Goal: Use online tool/utility: Utilize a website feature to perform a specific function

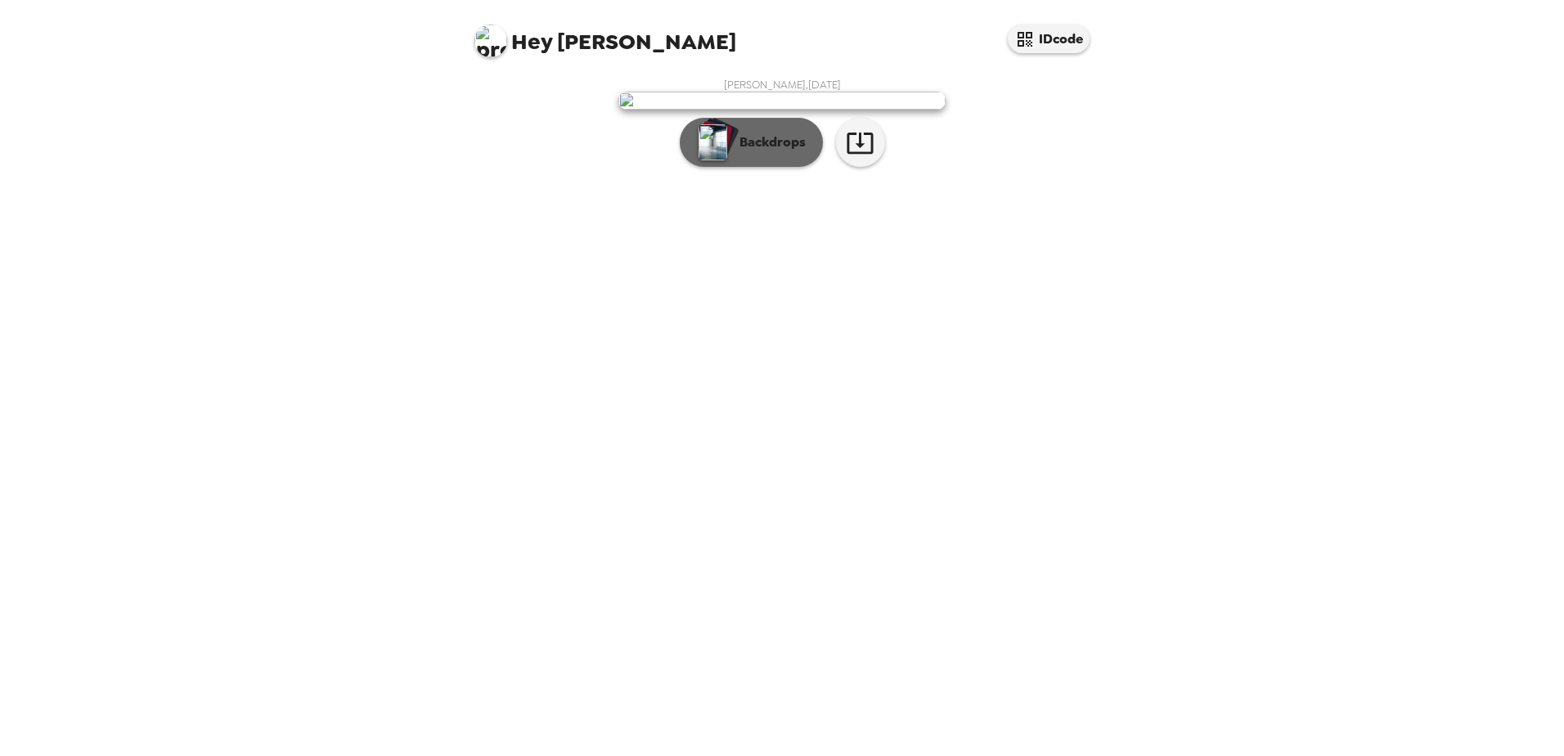
click at [740, 152] on p "Backdrops" at bounding box center [769, 143] width 74 height 20
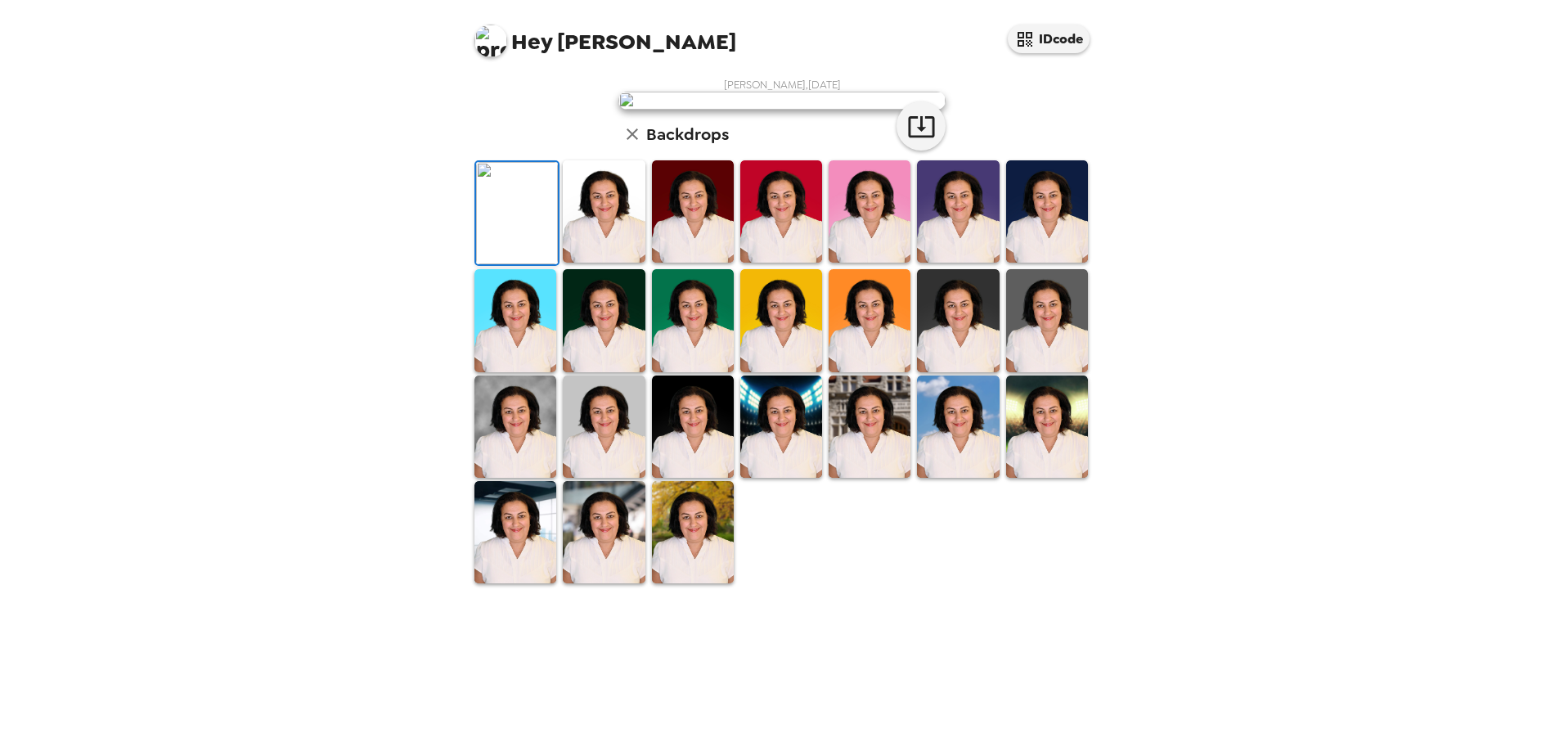
scroll to position [164, 0]
click at [607, 263] on img at bounding box center [604, 211] width 82 height 102
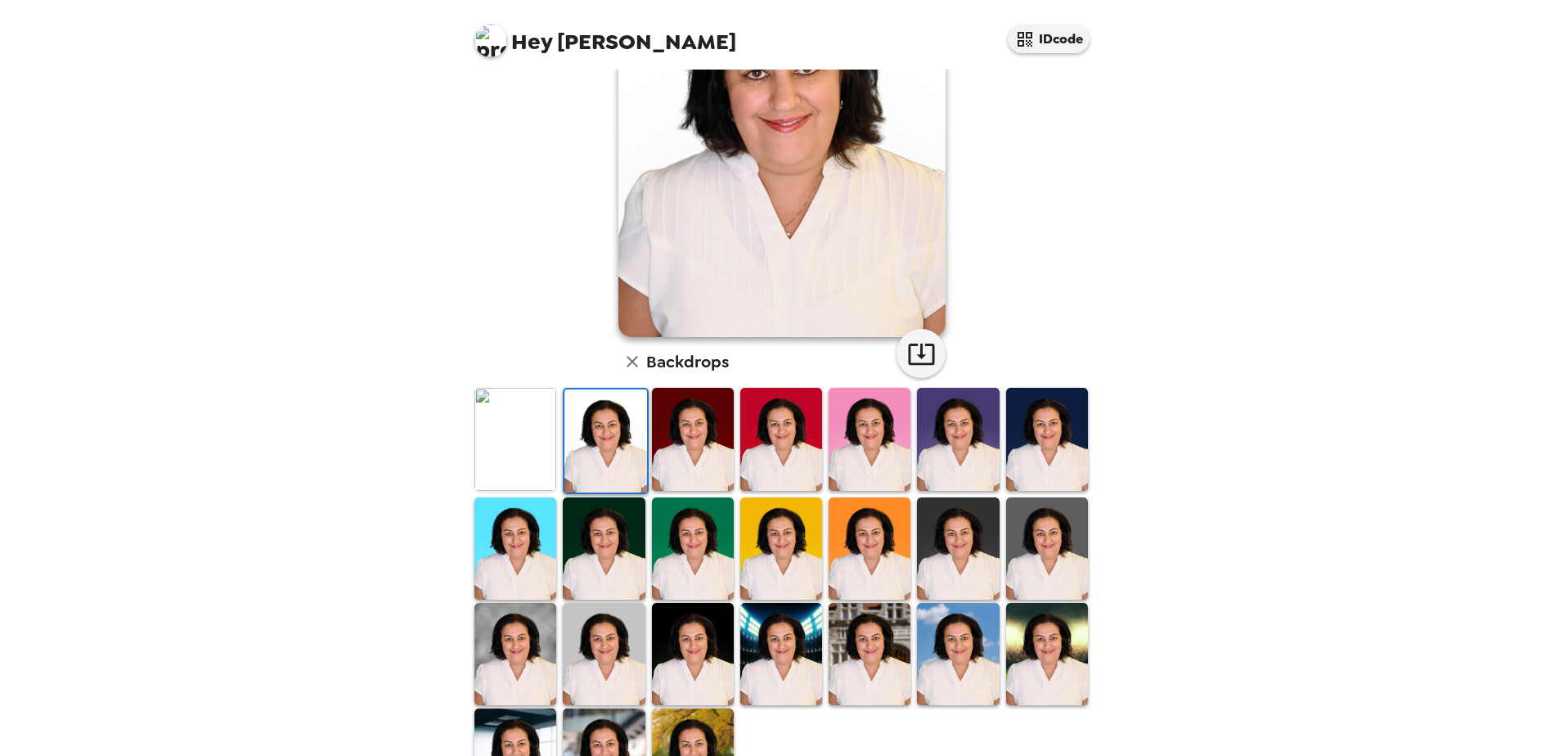
click at [689, 652] on img at bounding box center [693, 654] width 82 height 102
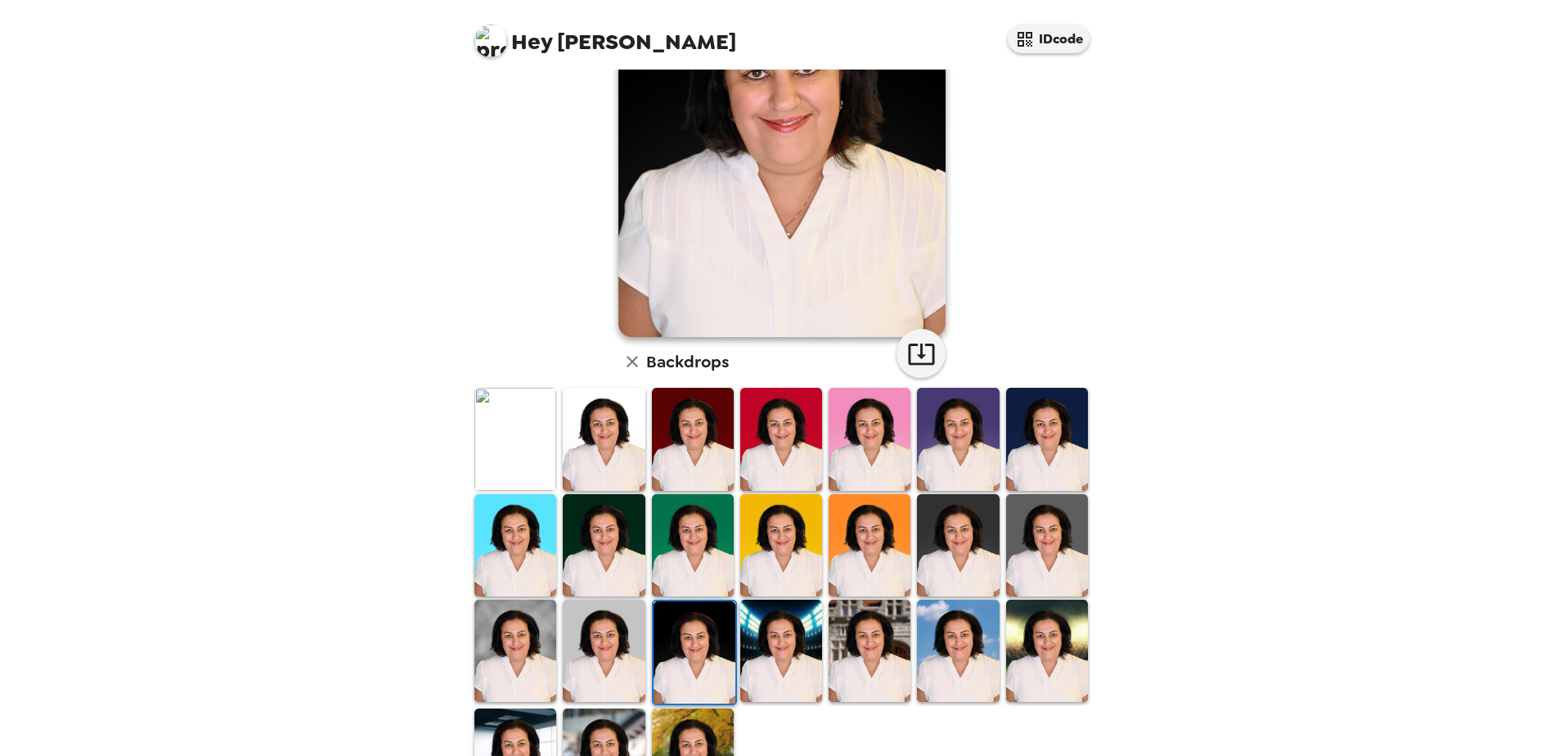
scroll to position [236, 0]
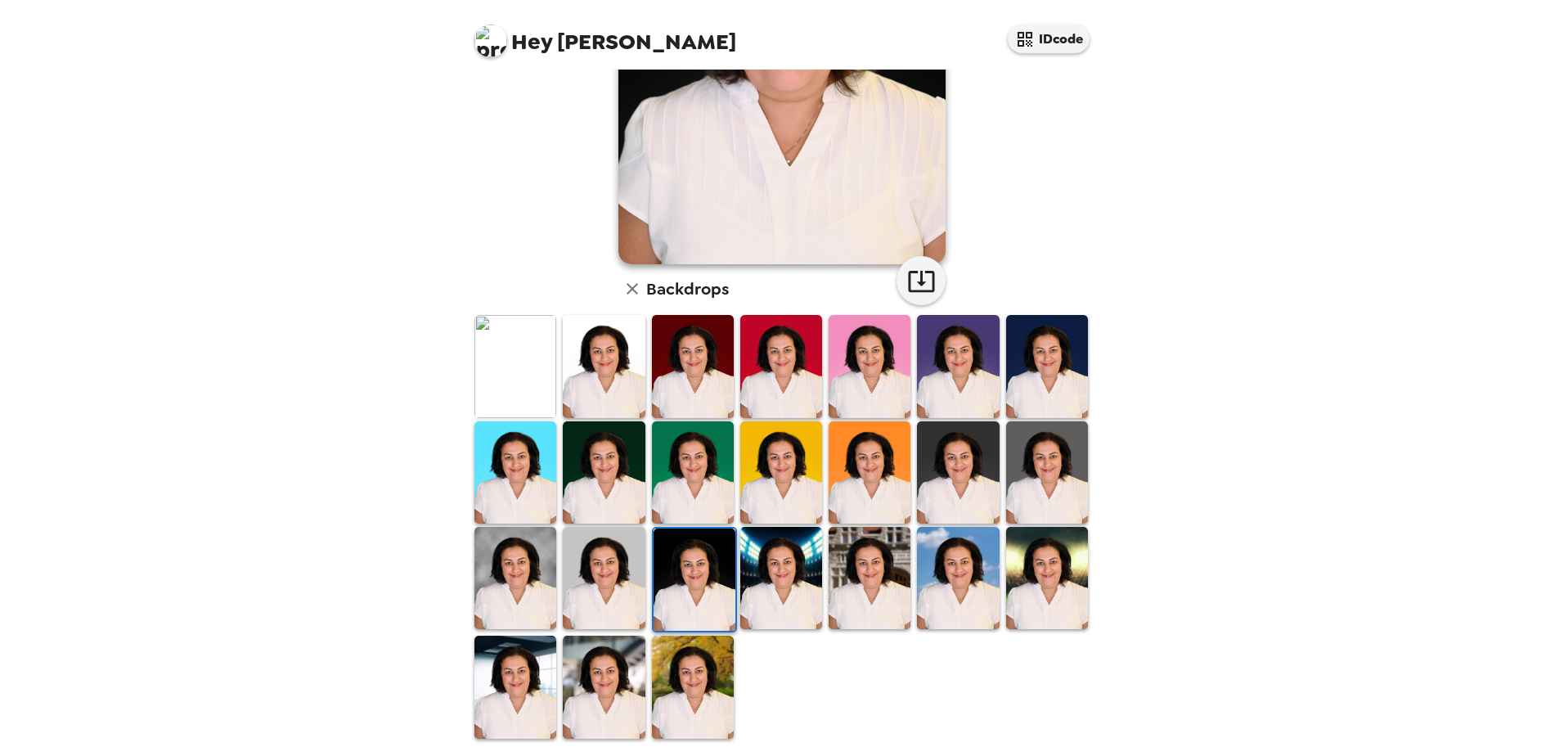
click at [1012, 394] on img at bounding box center [1047, 366] width 82 height 102
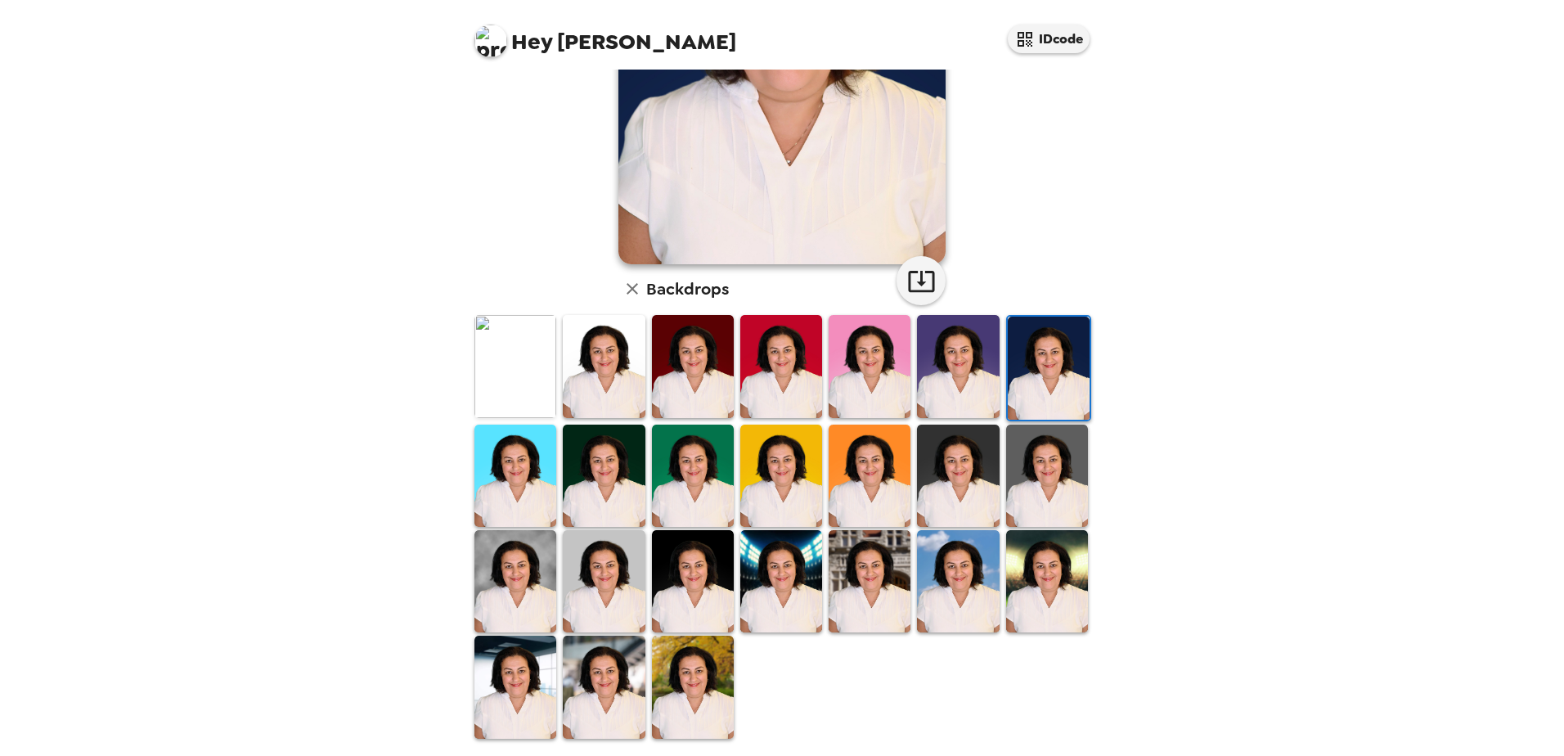
click at [591, 688] on img at bounding box center [604, 687] width 82 height 102
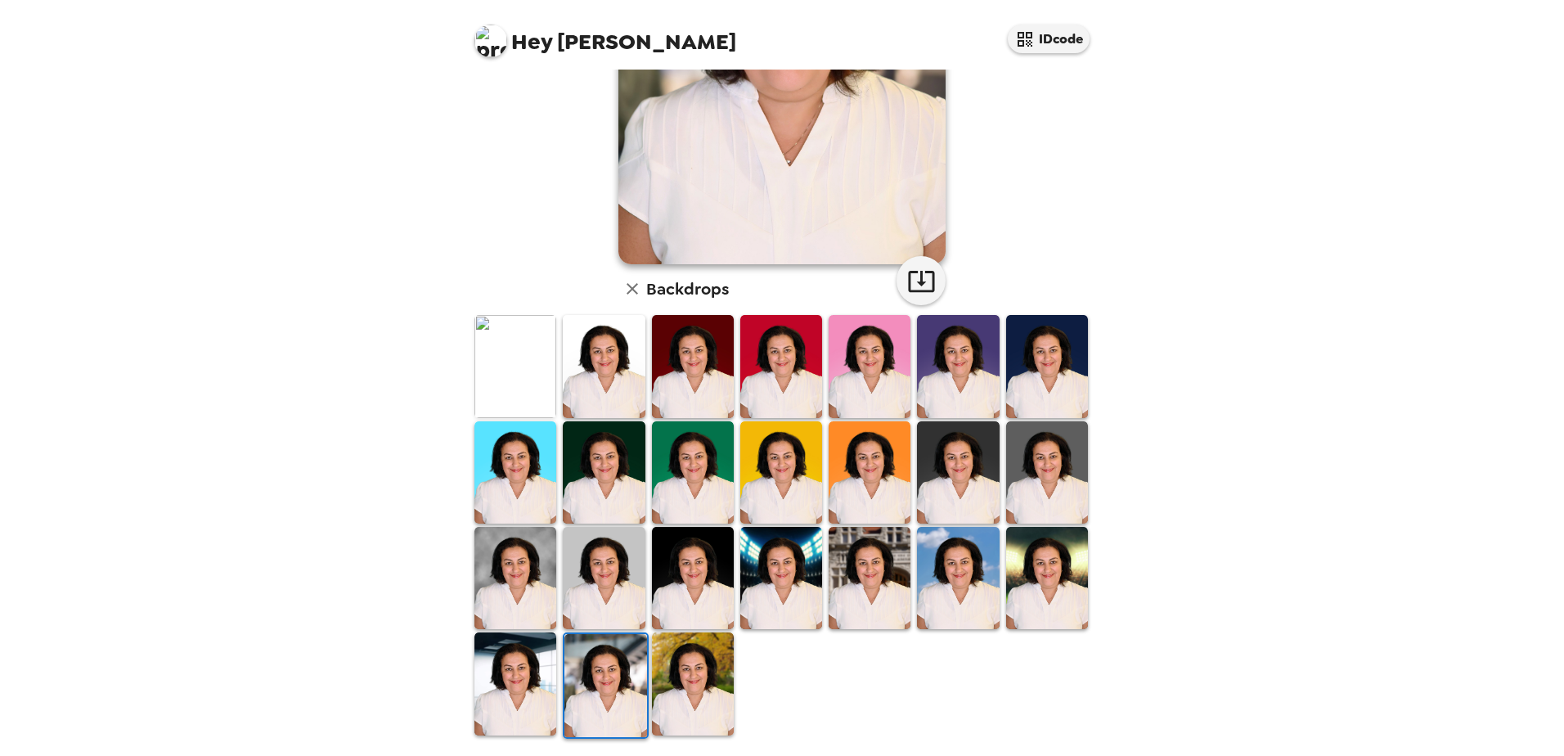
click at [709, 691] on img at bounding box center [693, 684] width 82 height 102
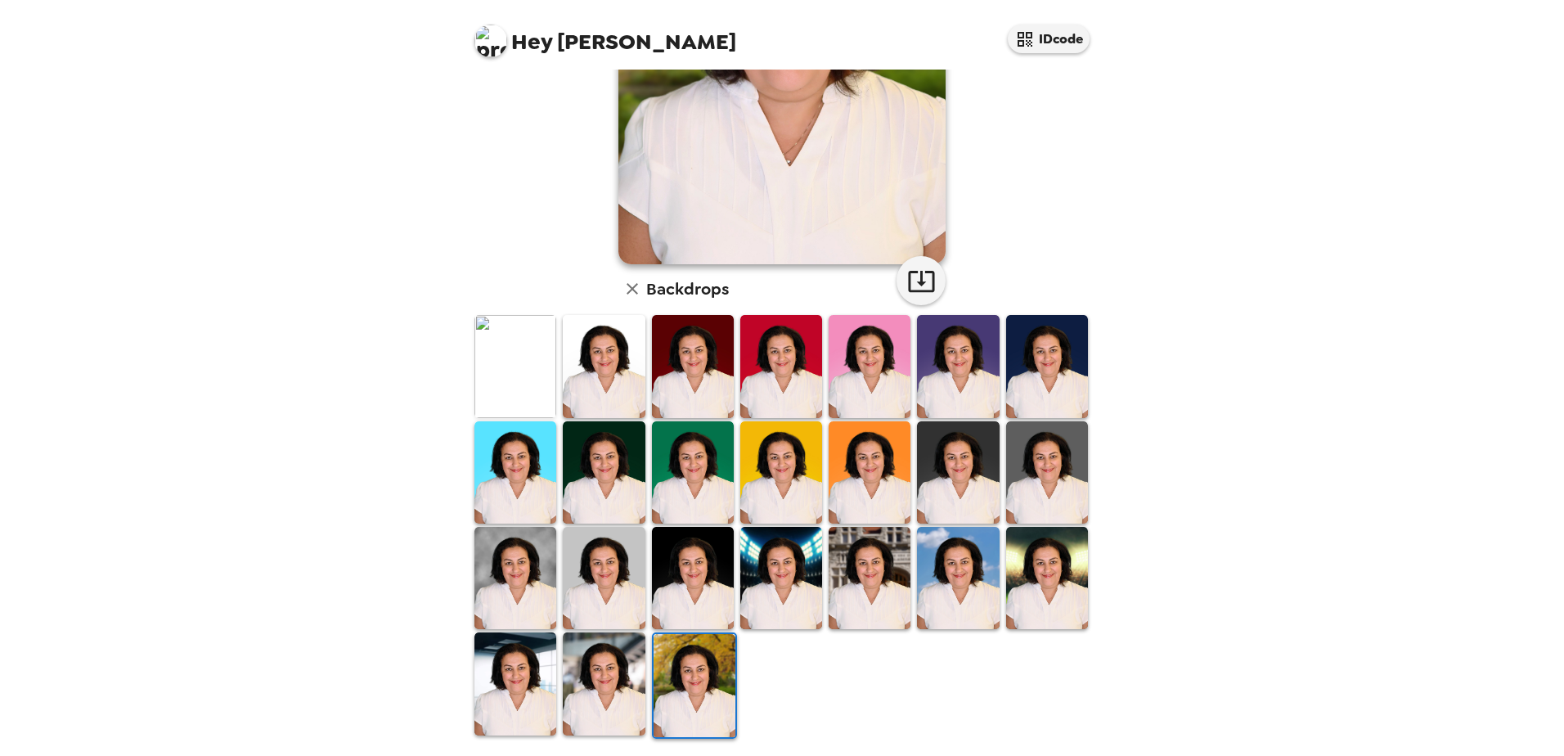
click at [551, 683] on img at bounding box center [516, 684] width 82 height 102
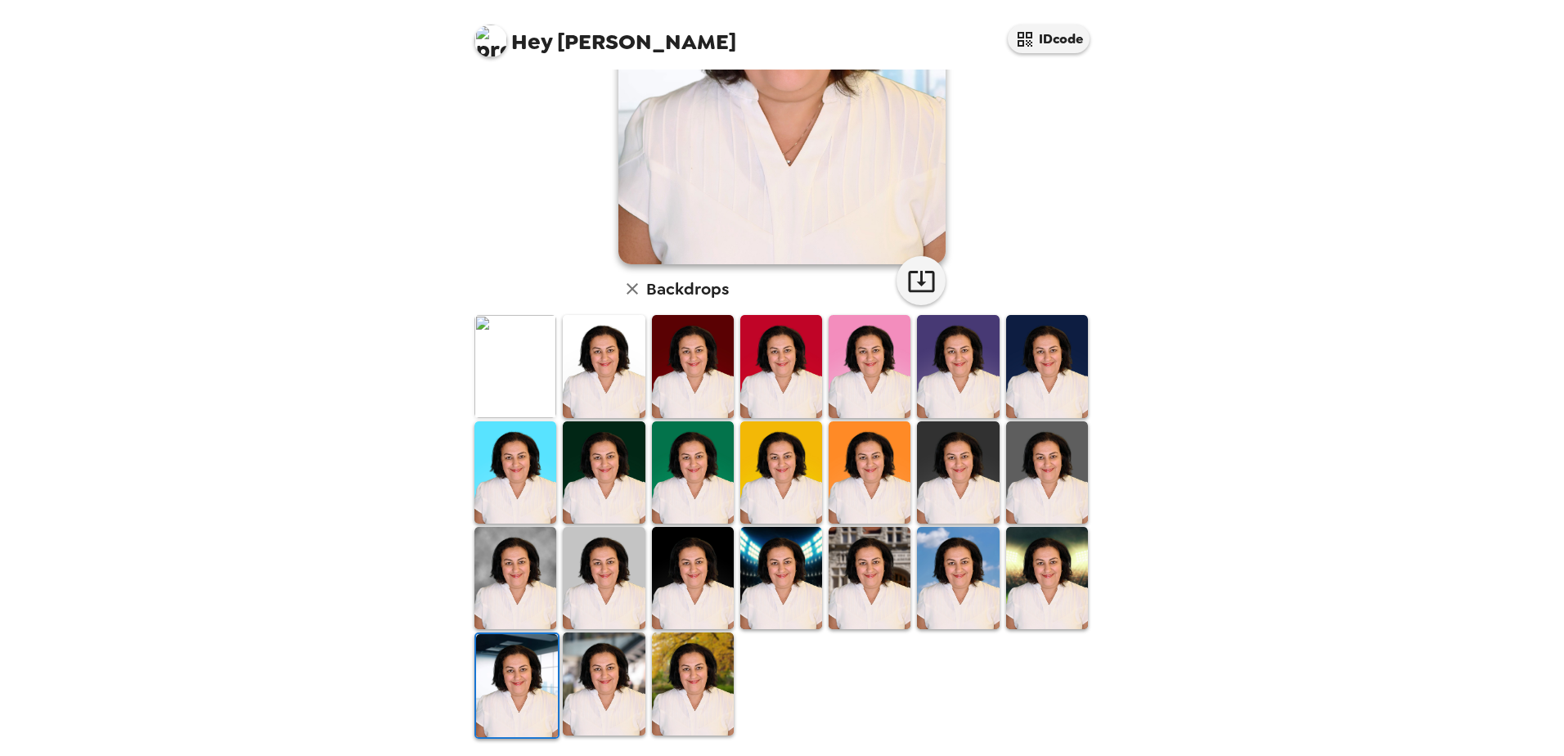
click at [503, 557] on img at bounding box center [516, 578] width 82 height 102
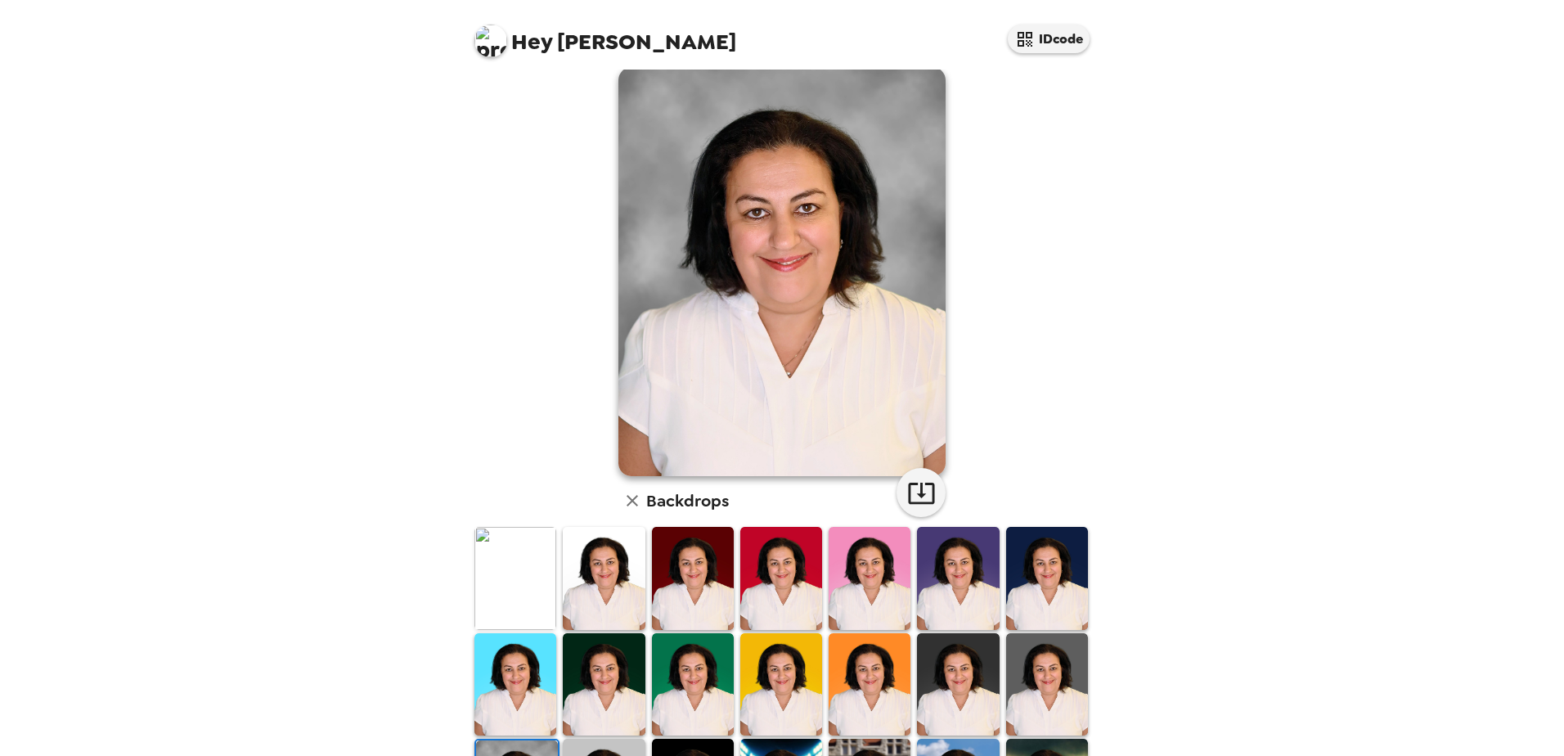
scroll to position [0, 0]
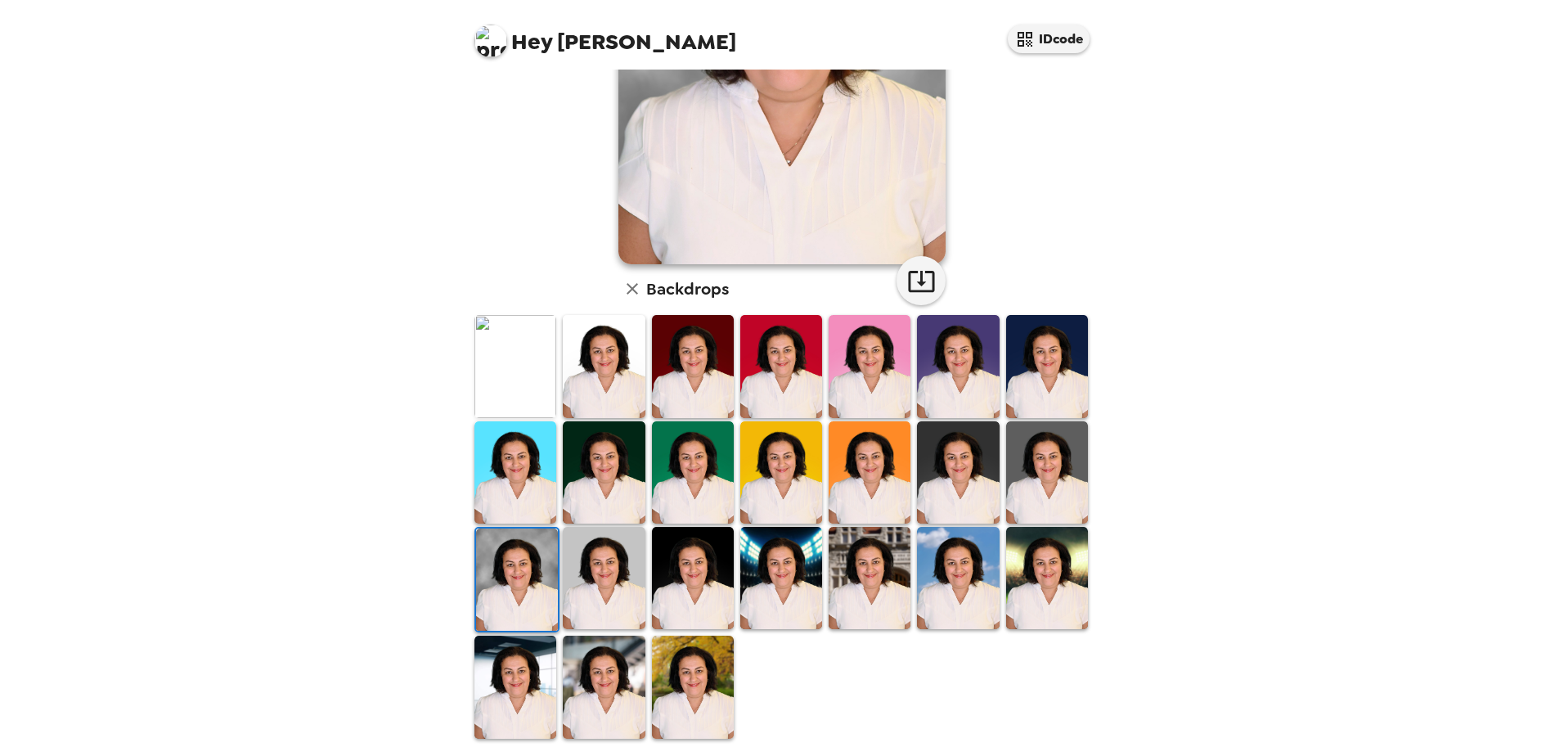
click at [617, 683] on img at bounding box center [604, 687] width 82 height 102
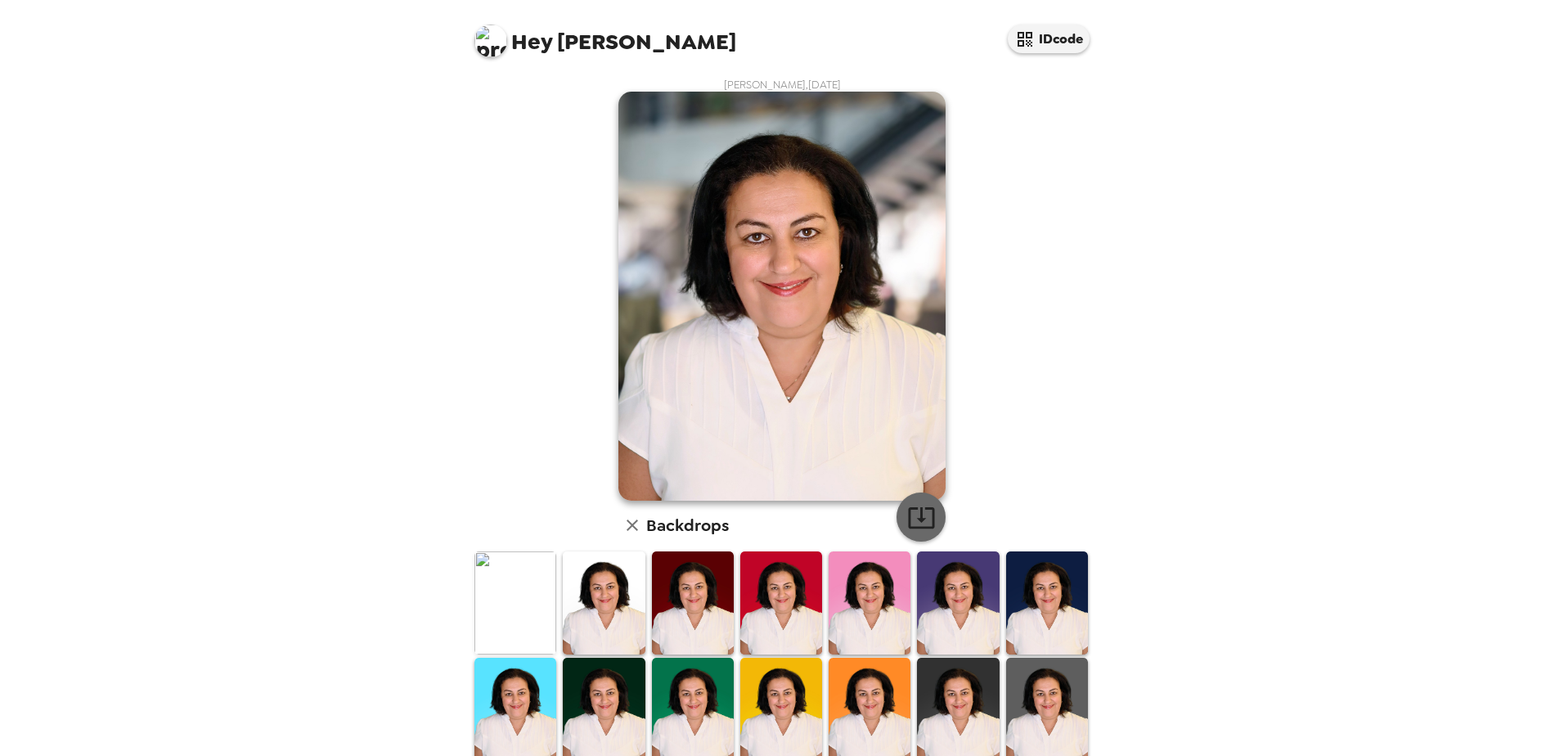
click at [919, 513] on icon "button" at bounding box center [921, 517] width 29 height 29
click at [1040, 592] on img at bounding box center [1047, 602] width 82 height 102
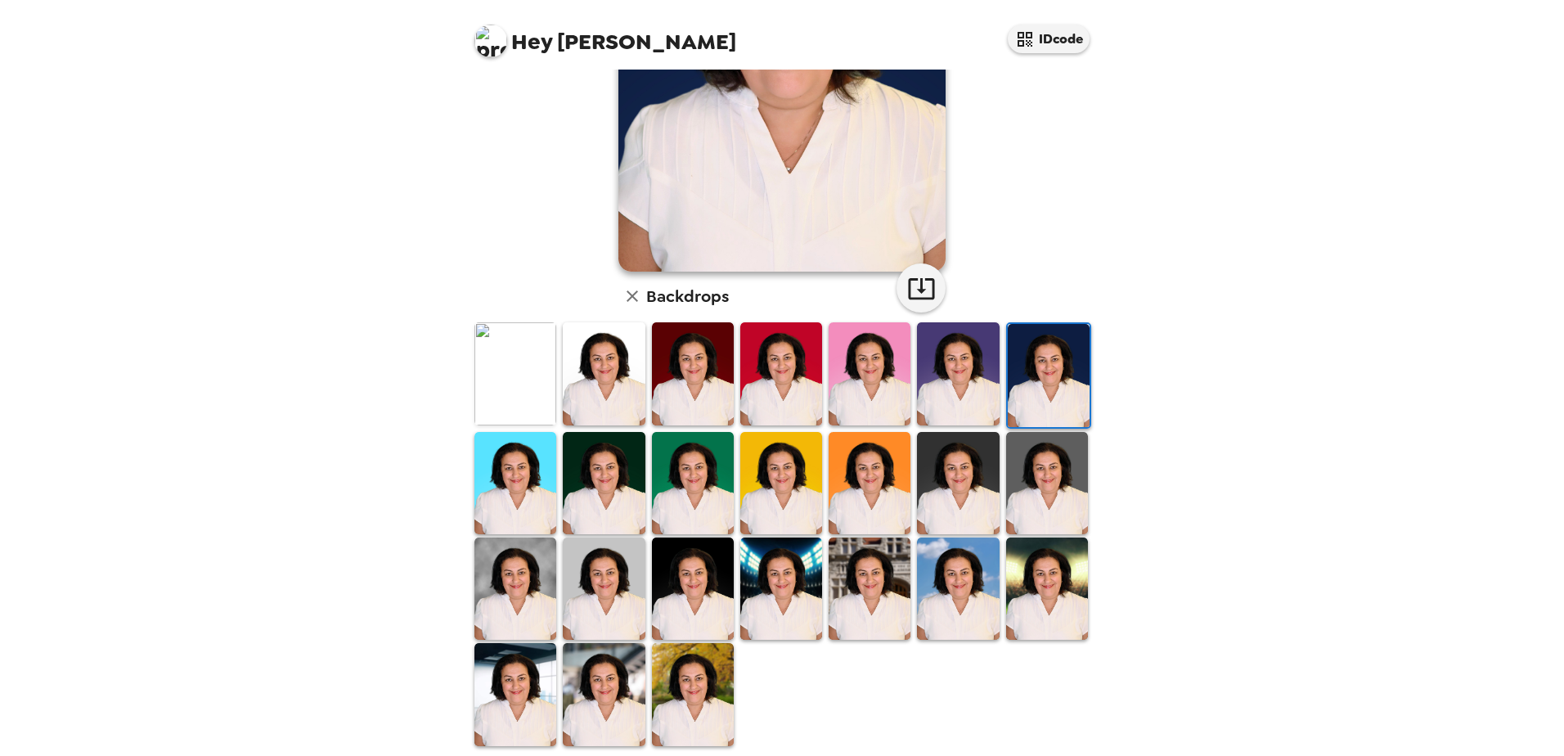
scroll to position [236, 0]
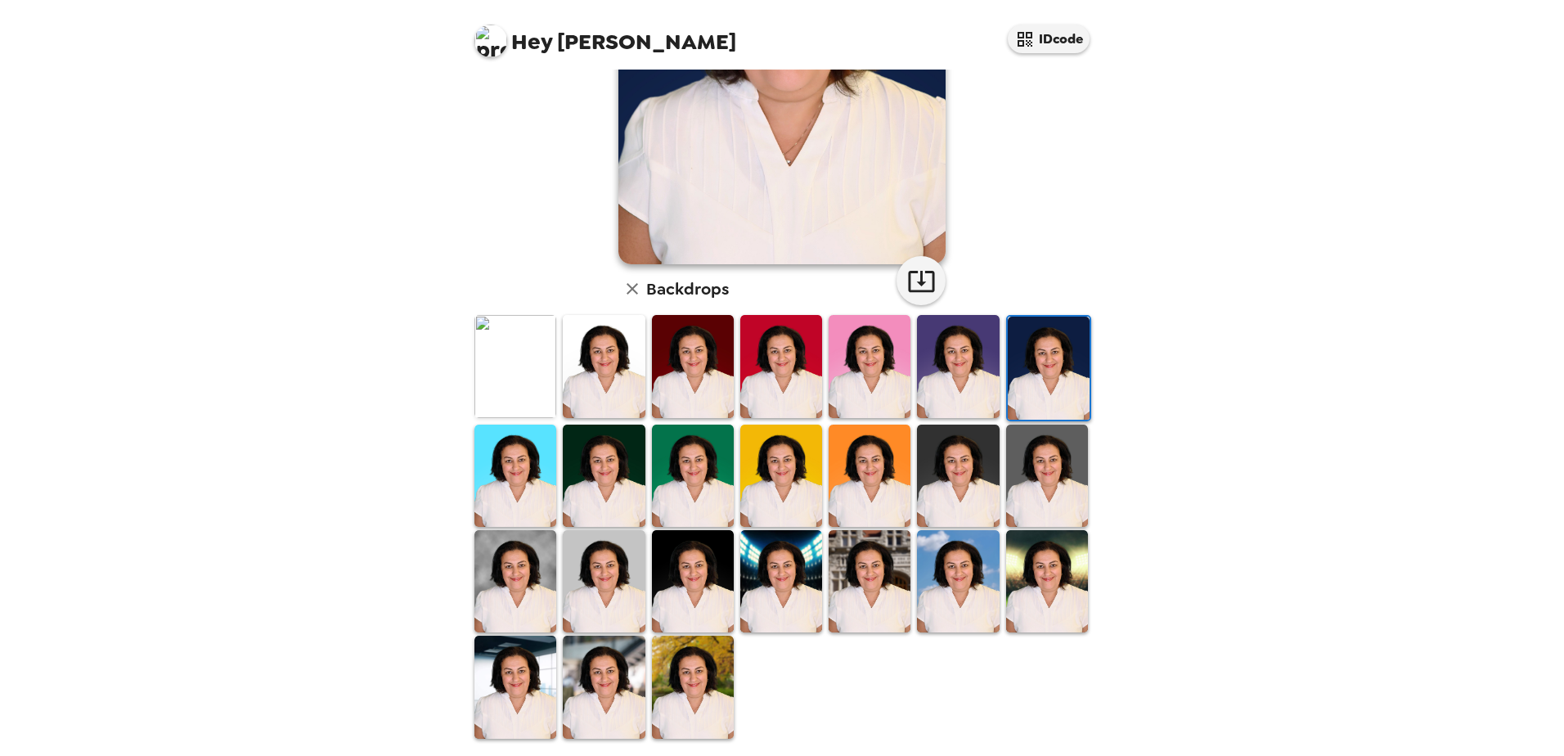
click at [1047, 476] on img at bounding box center [1047, 476] width 82 height 102
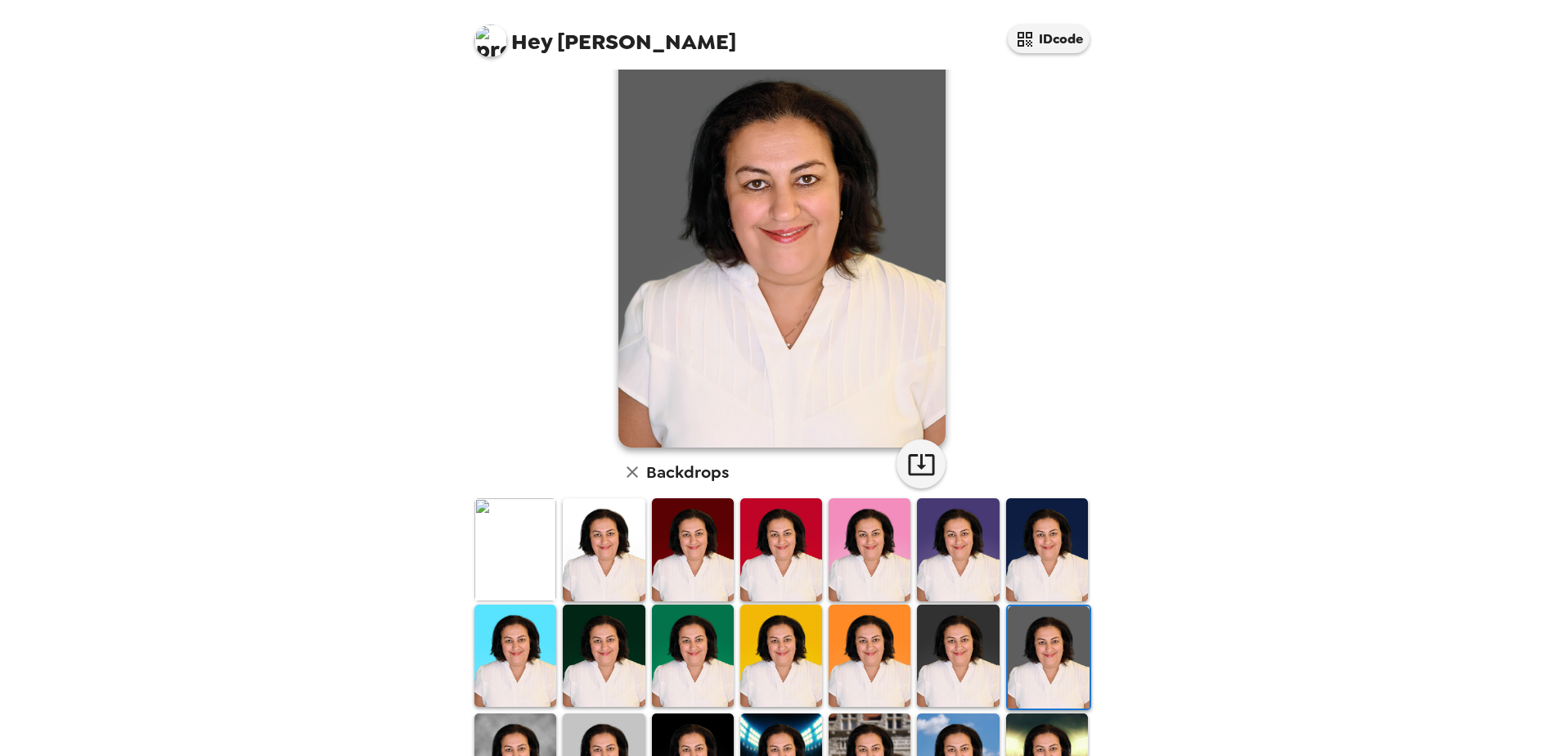
scroll to position [82, 0]
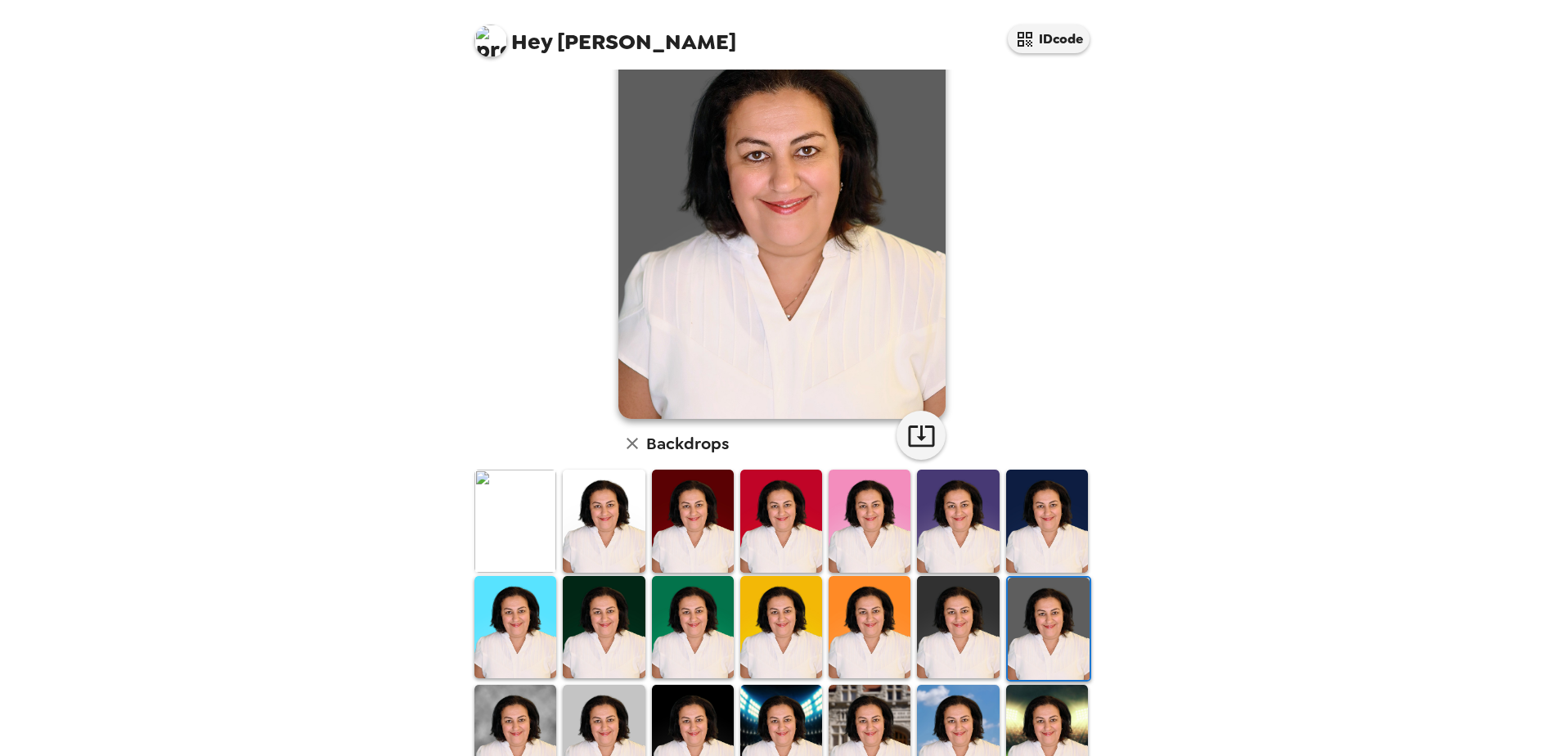
click at [1047, 500] on img at bounding box center [1047, 521] width 82 height 102
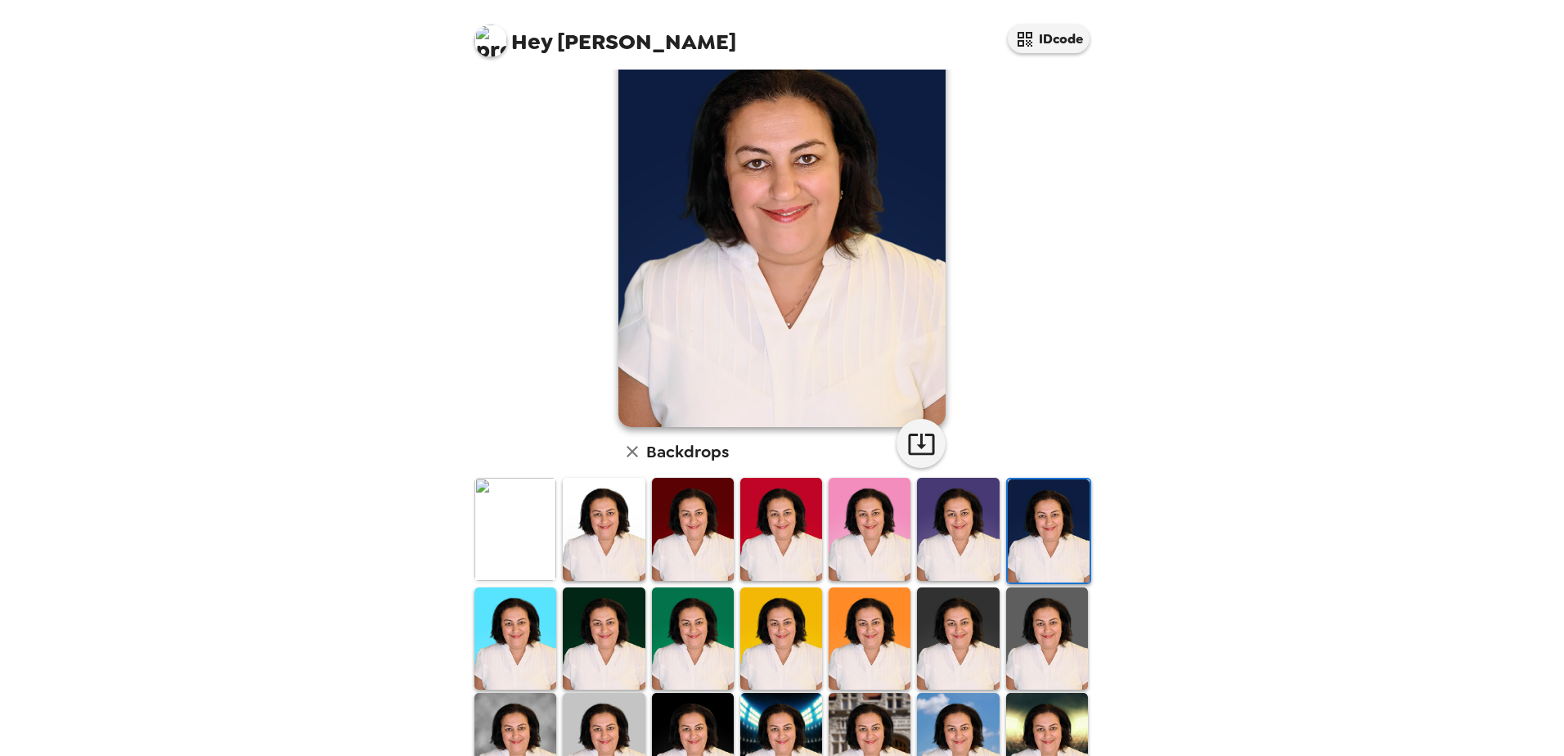
scroll to position [164, 0]
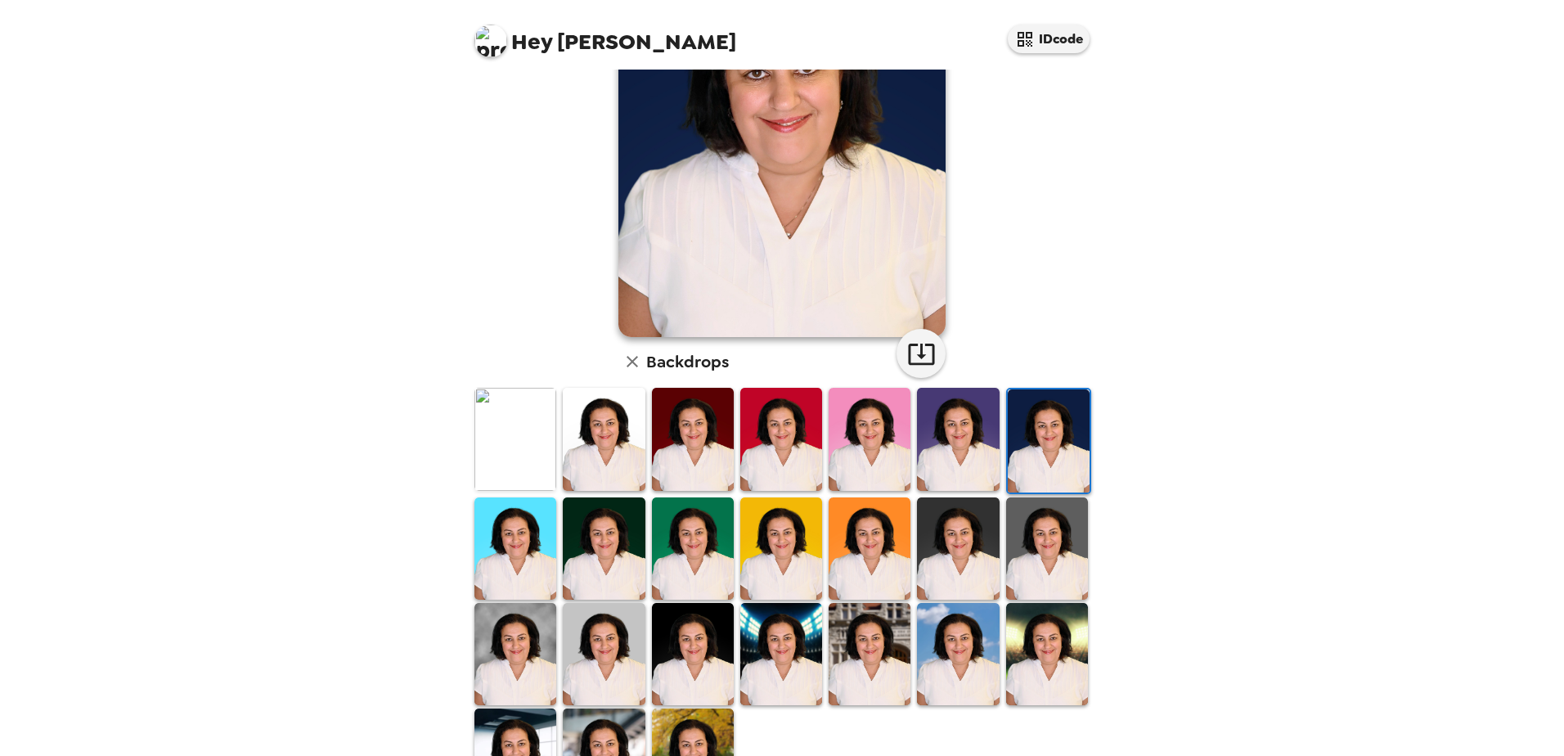
click at [1032, 534] on img at bounding box center [1047, 548] width 82 height 102
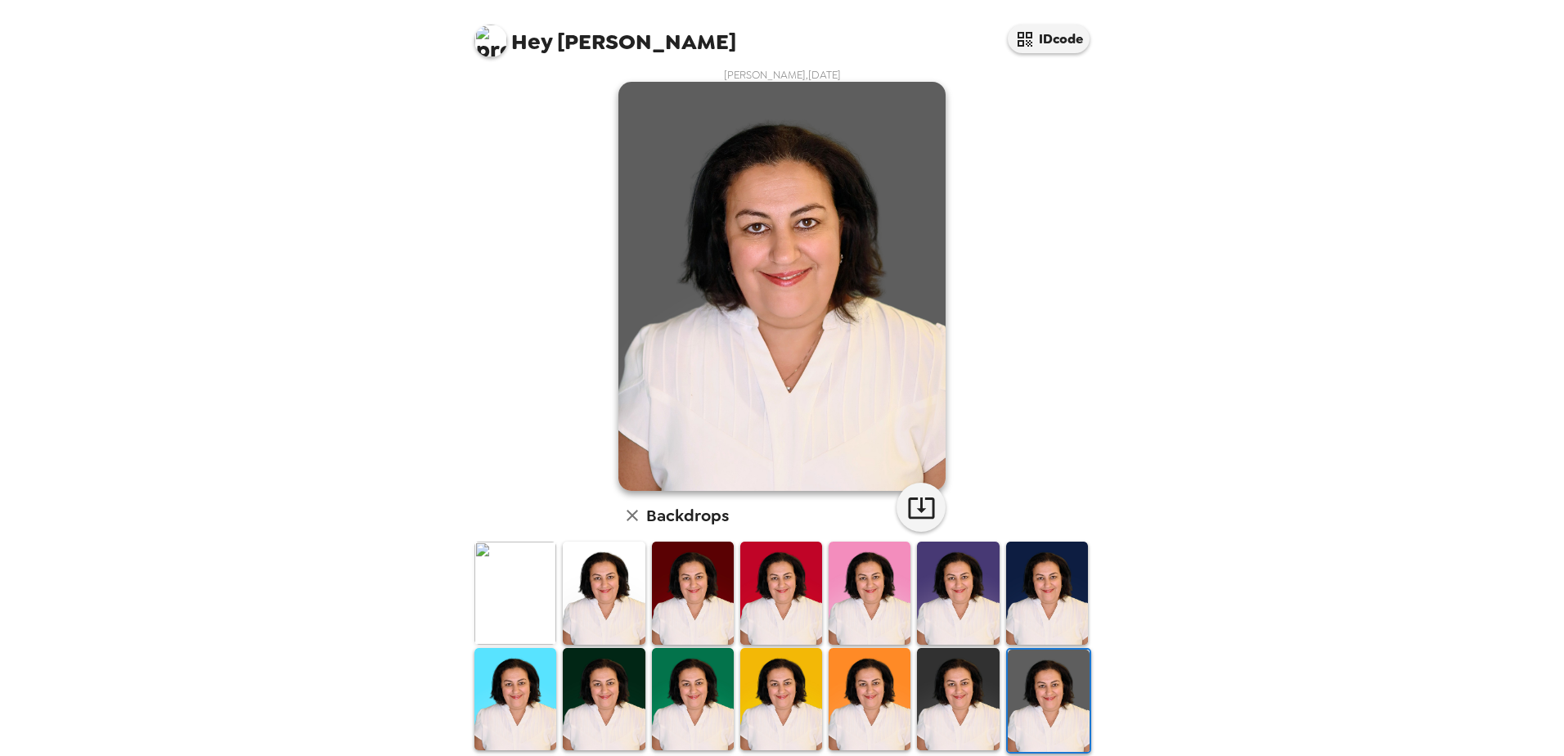
scroll to position [0, 0]
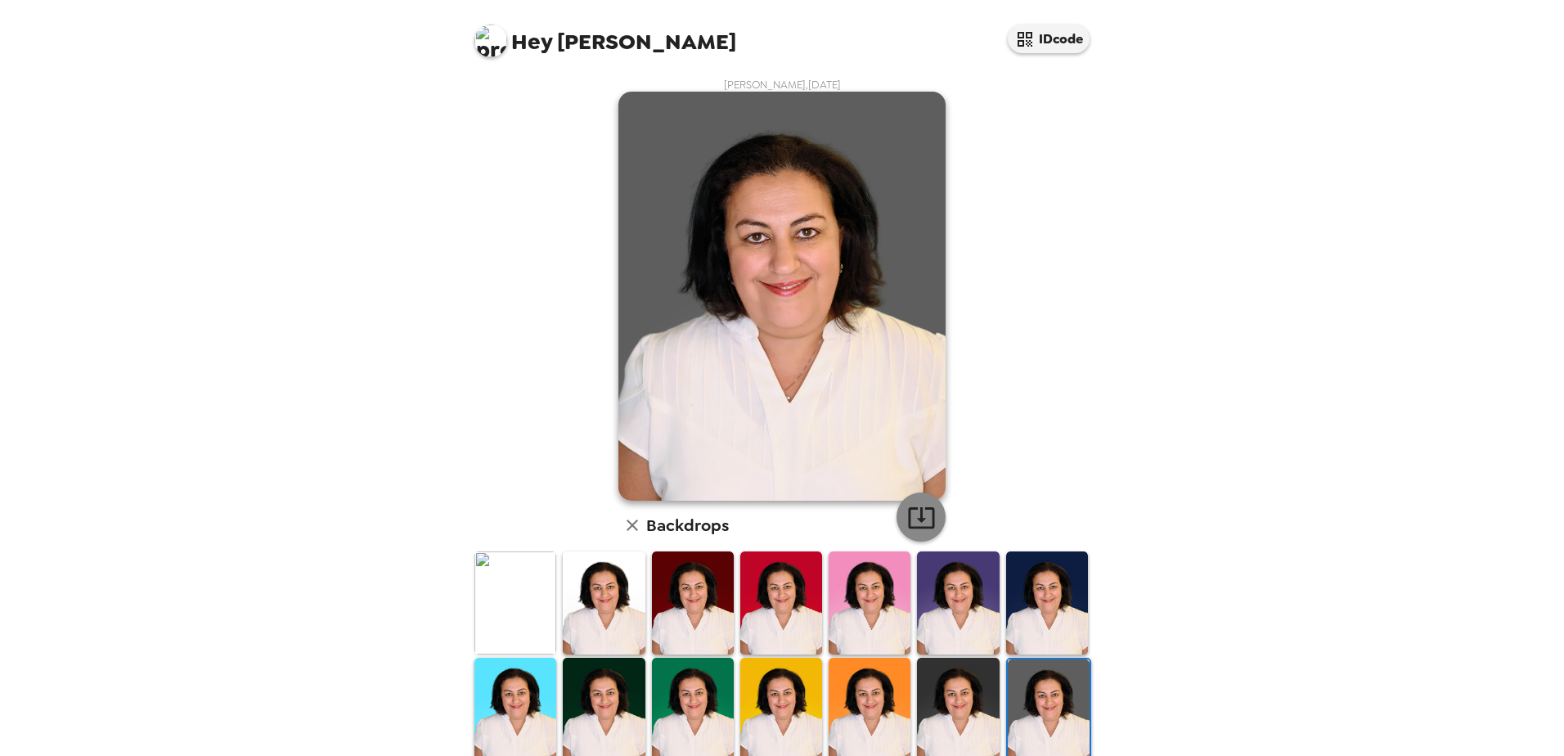
click at [913, 513] on icon "button" at bounding box center [921, 517] width 29 height 29
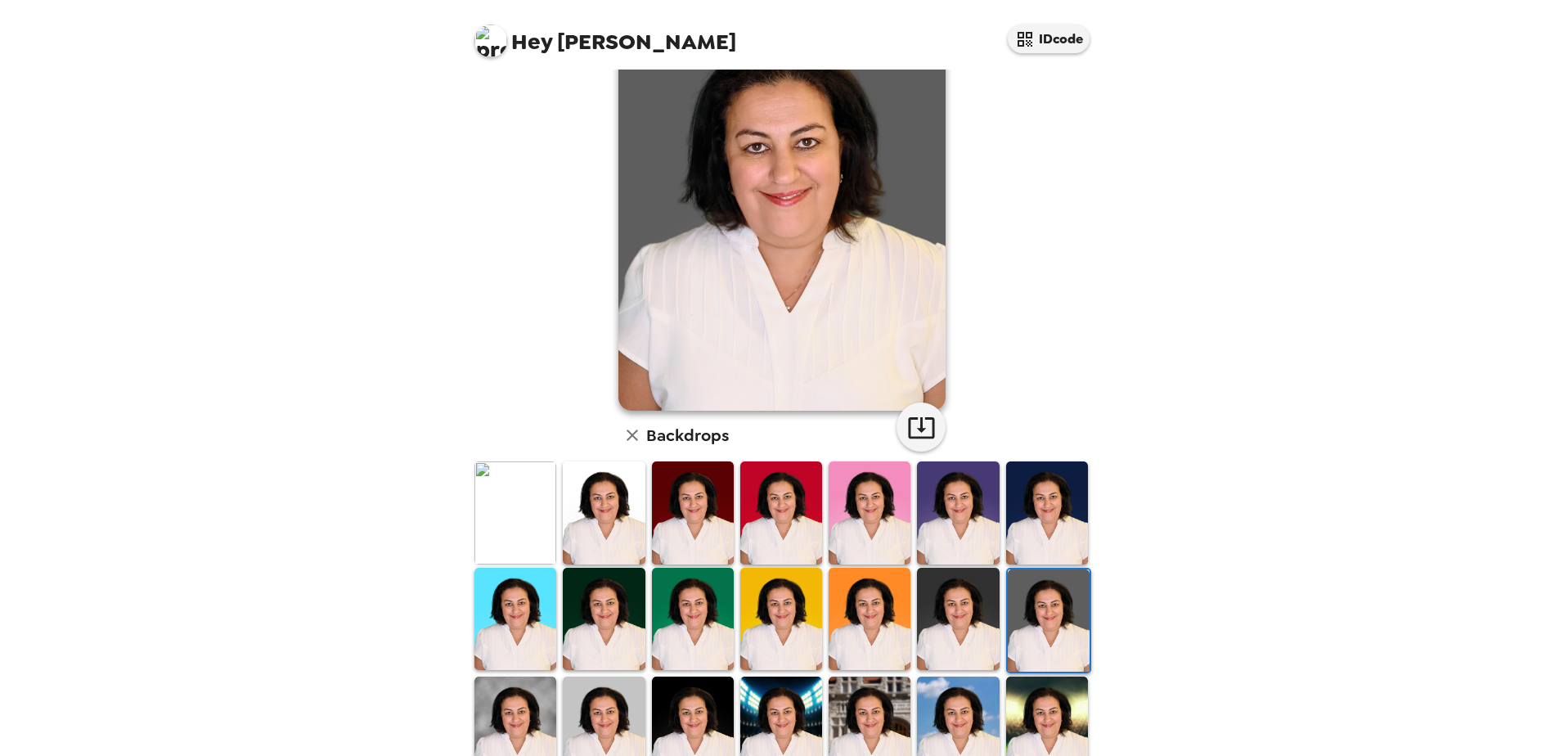
scroll to position [164, 0]
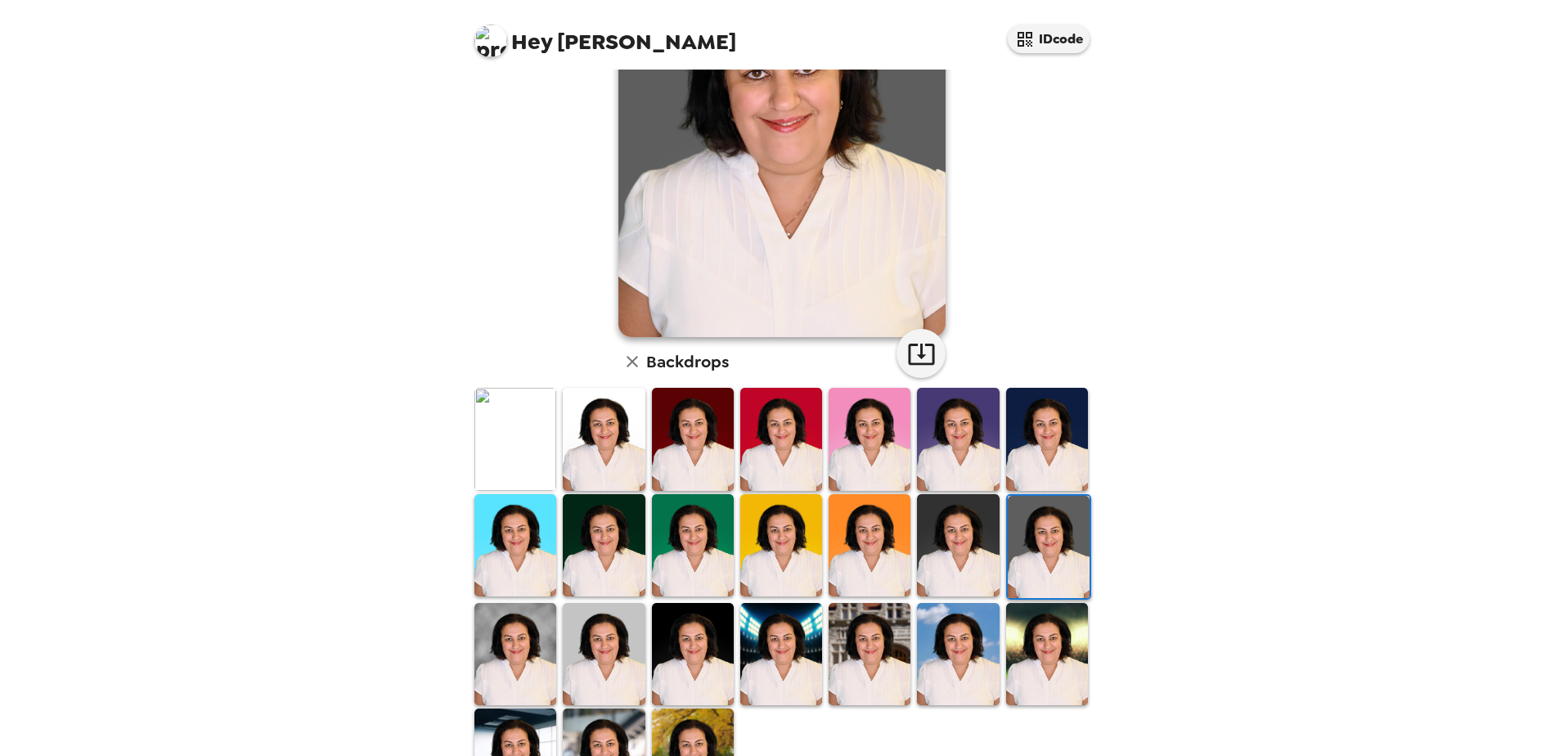
click at [1033, 640] on img at bounding box center [1047, 654] width 82 height 102
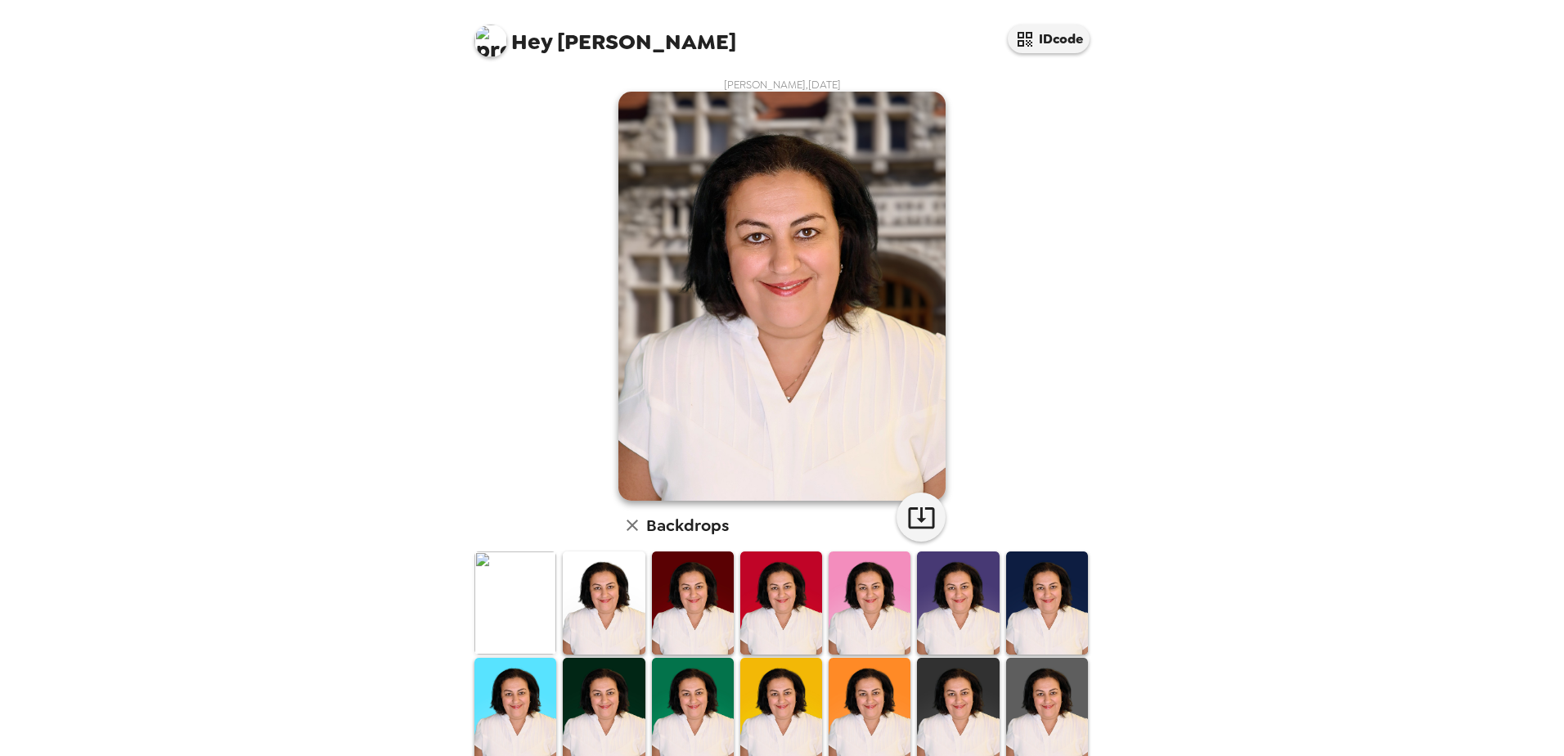
scroll to position [236, 0]
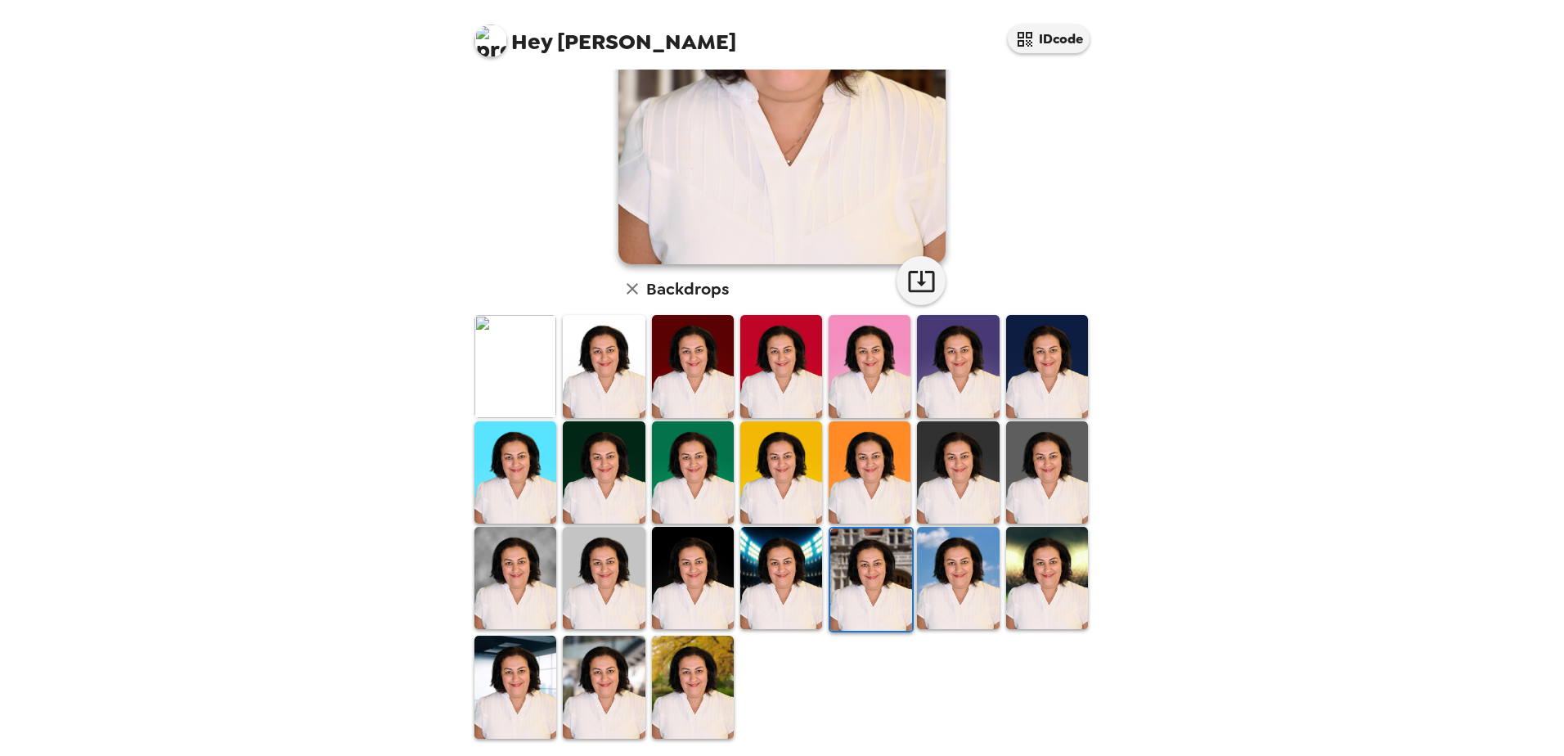
click at [918, 279] on icon "button" at bounding box center [921, 281] width 29 height 29
drag, startPoint x: 689, startPoint y: 675, endPoint x: 730, endPoint y: 658, distance: 44.4
click at [689, 674] on img at bounding box center [693, 687] width 82 height 102
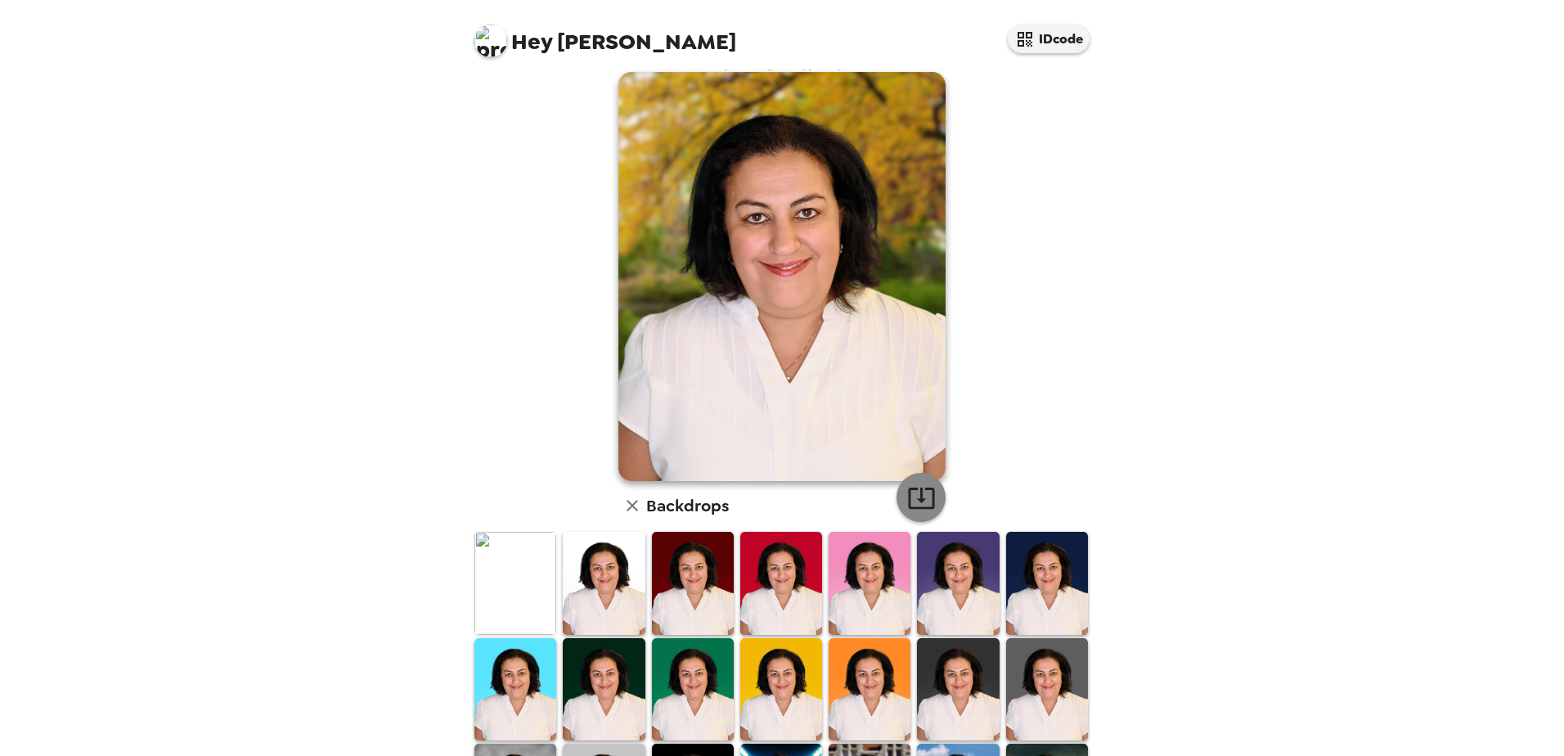
scroll to position [0, 0]
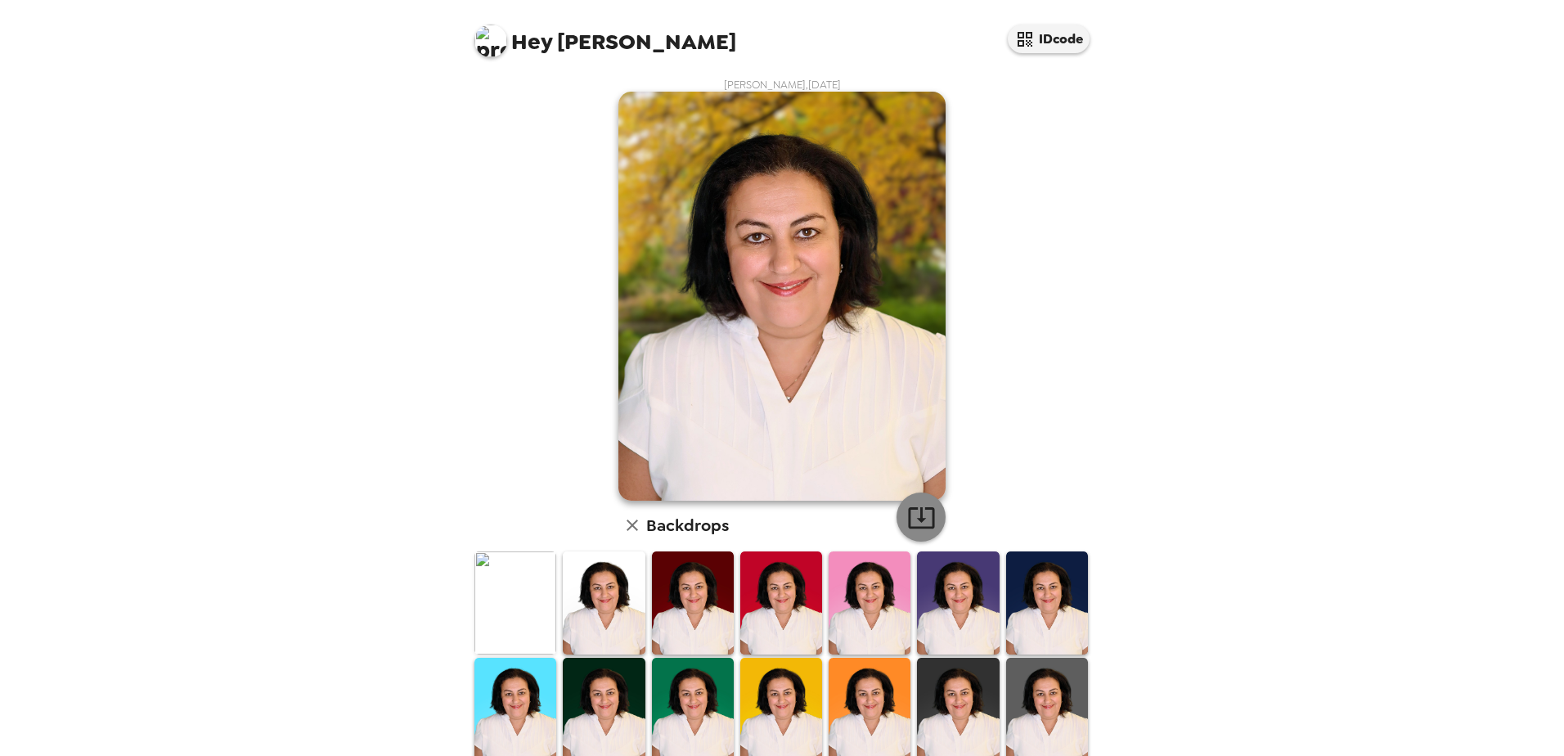
click at [916, 520] on icon "button" at bounding box center [921, 517] width 26 height 21
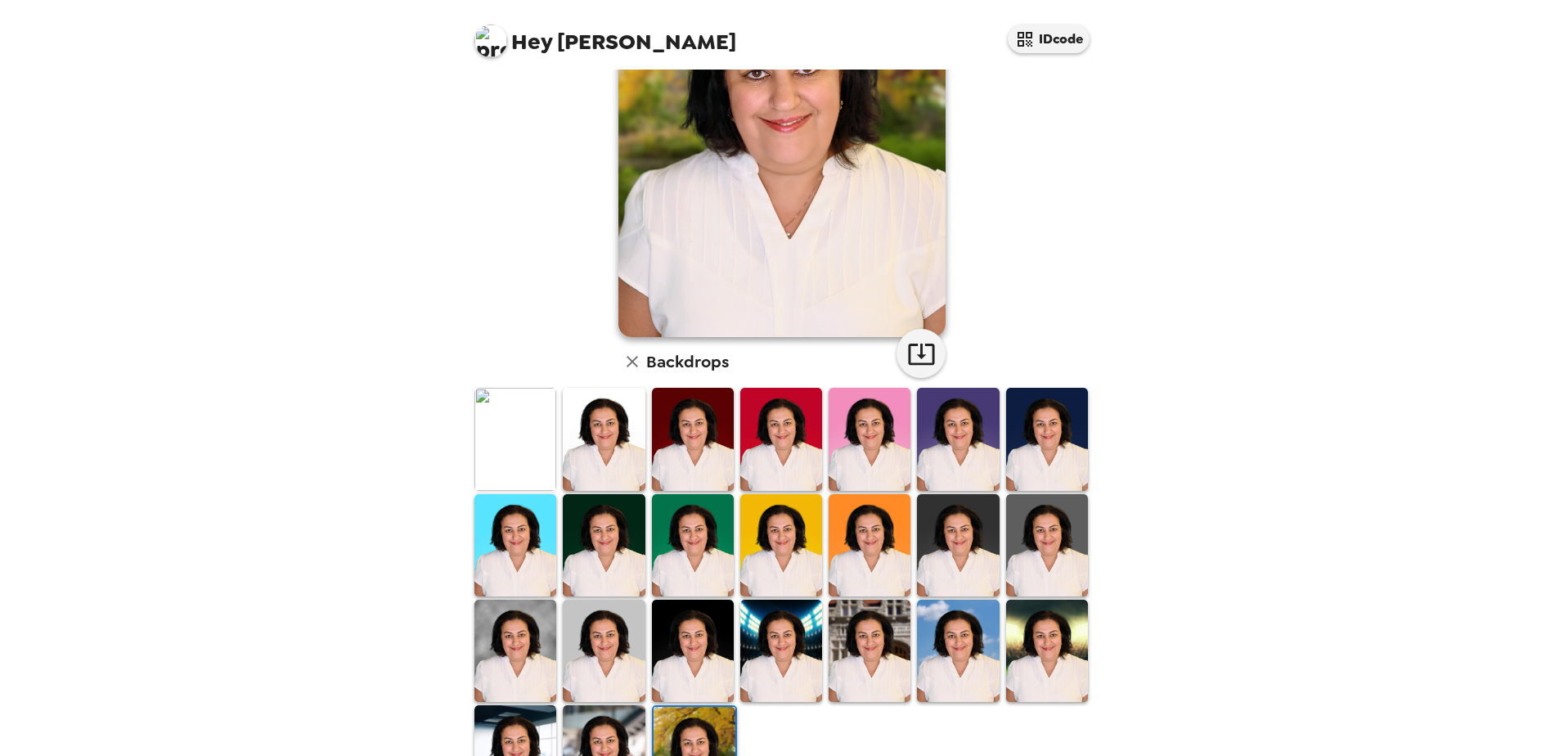
scroll to position [236, 0]
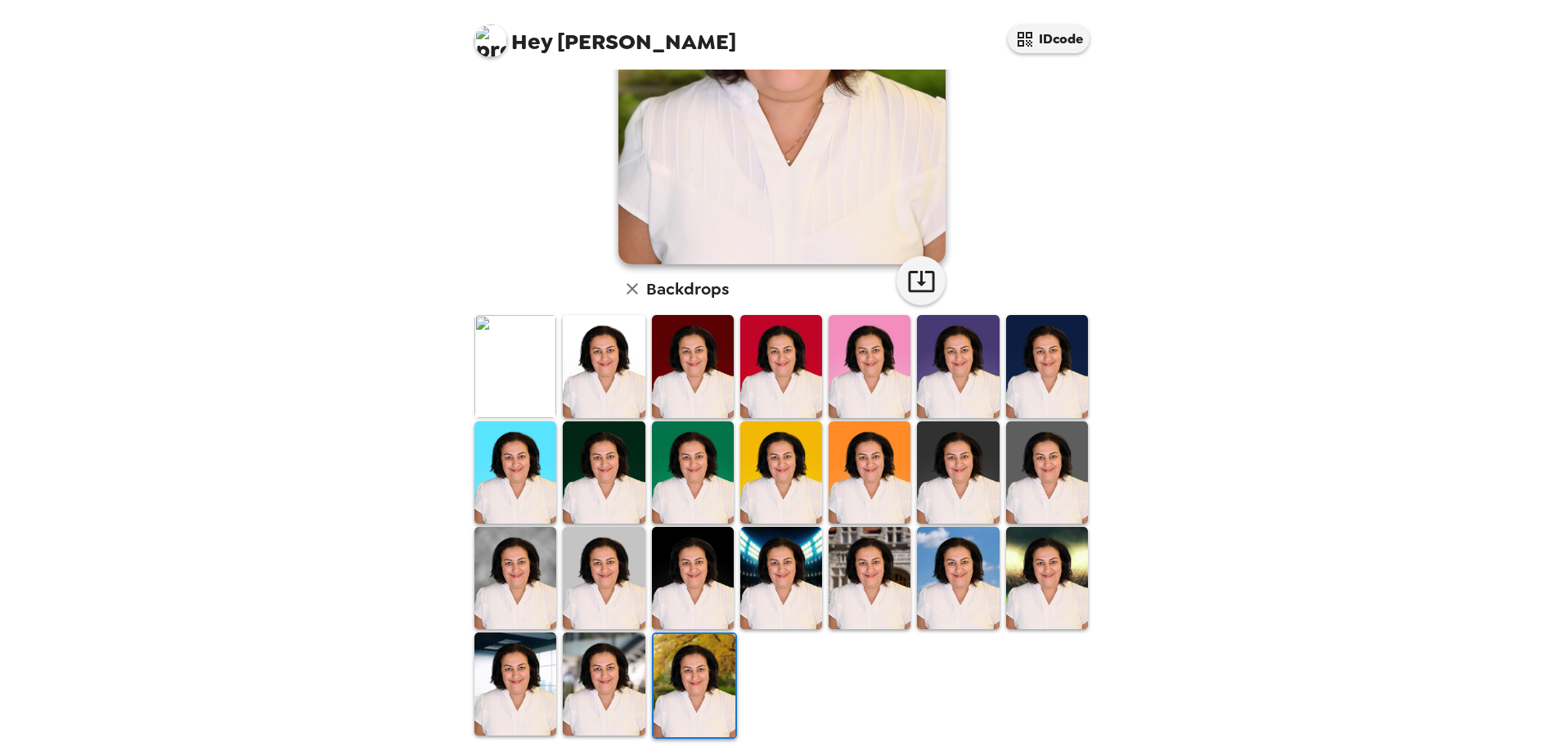
drag, startPoint x: 509, startPoint y: 683, endPoint x: 554, endPoint y: 673, distance: 46.2
click at [508, 682] on img at bounding box center [516, 684] width 82 height 102
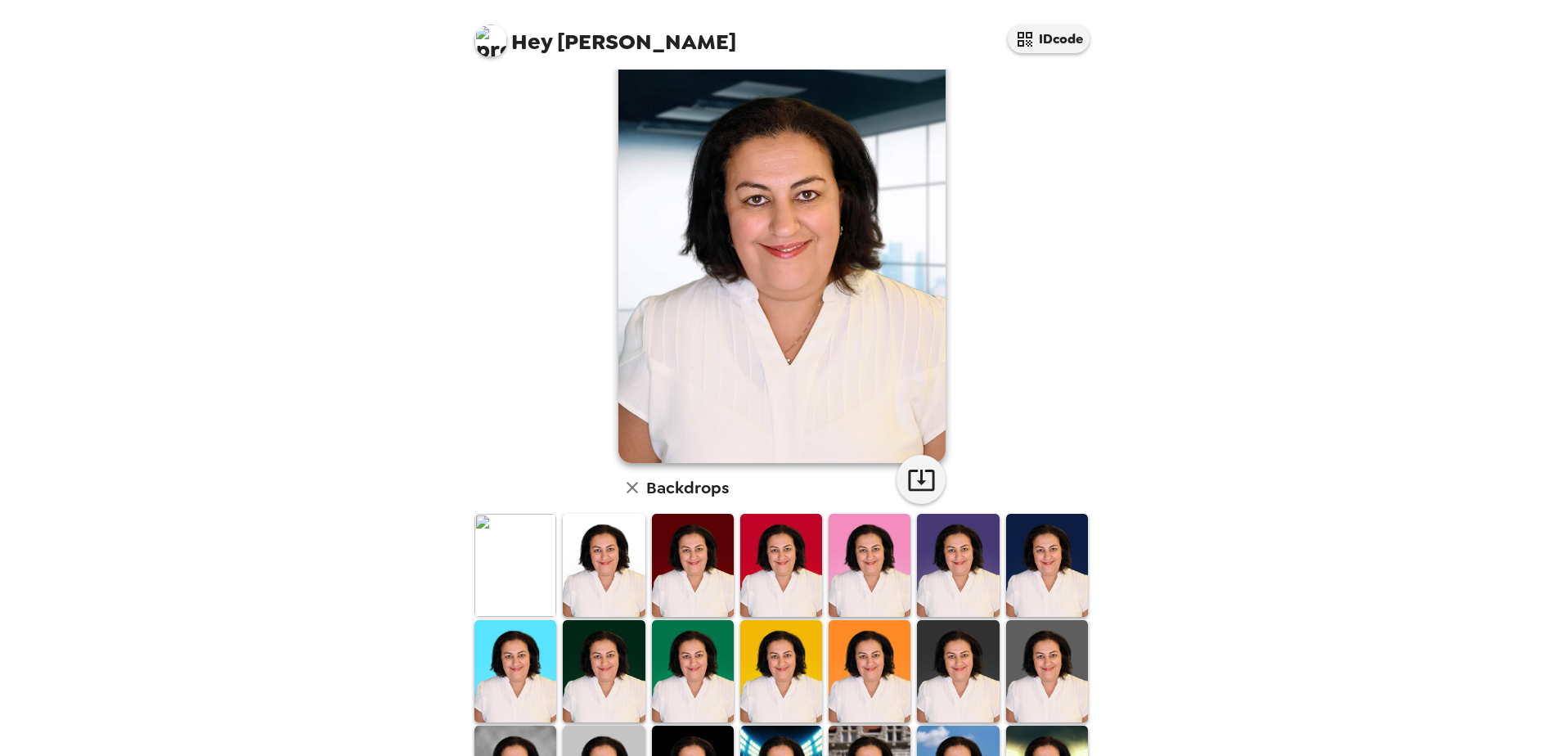
scroll to position [0, 0]
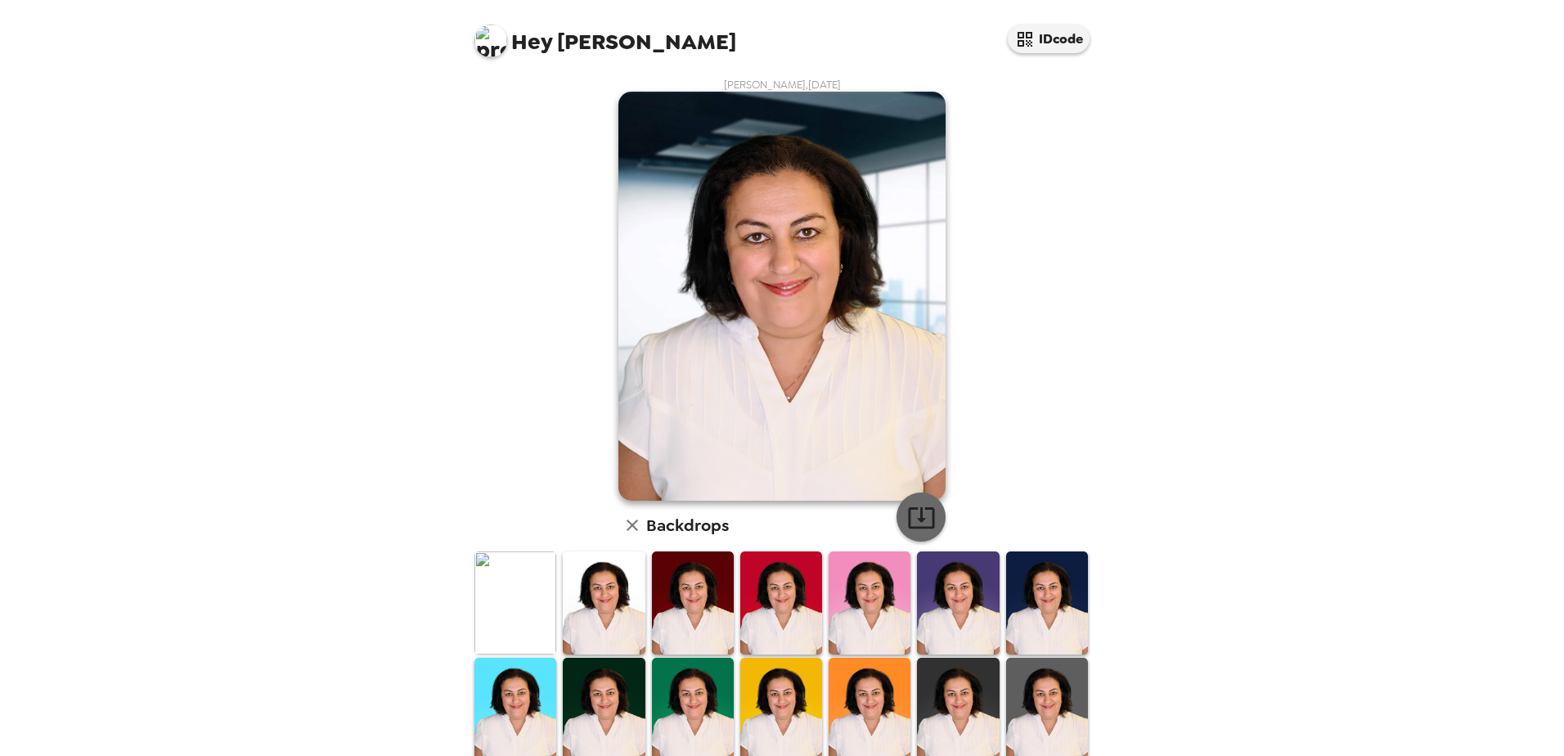
click at [916, 521] on icon "button" at bounding box center [921, 517] width 26 height 21
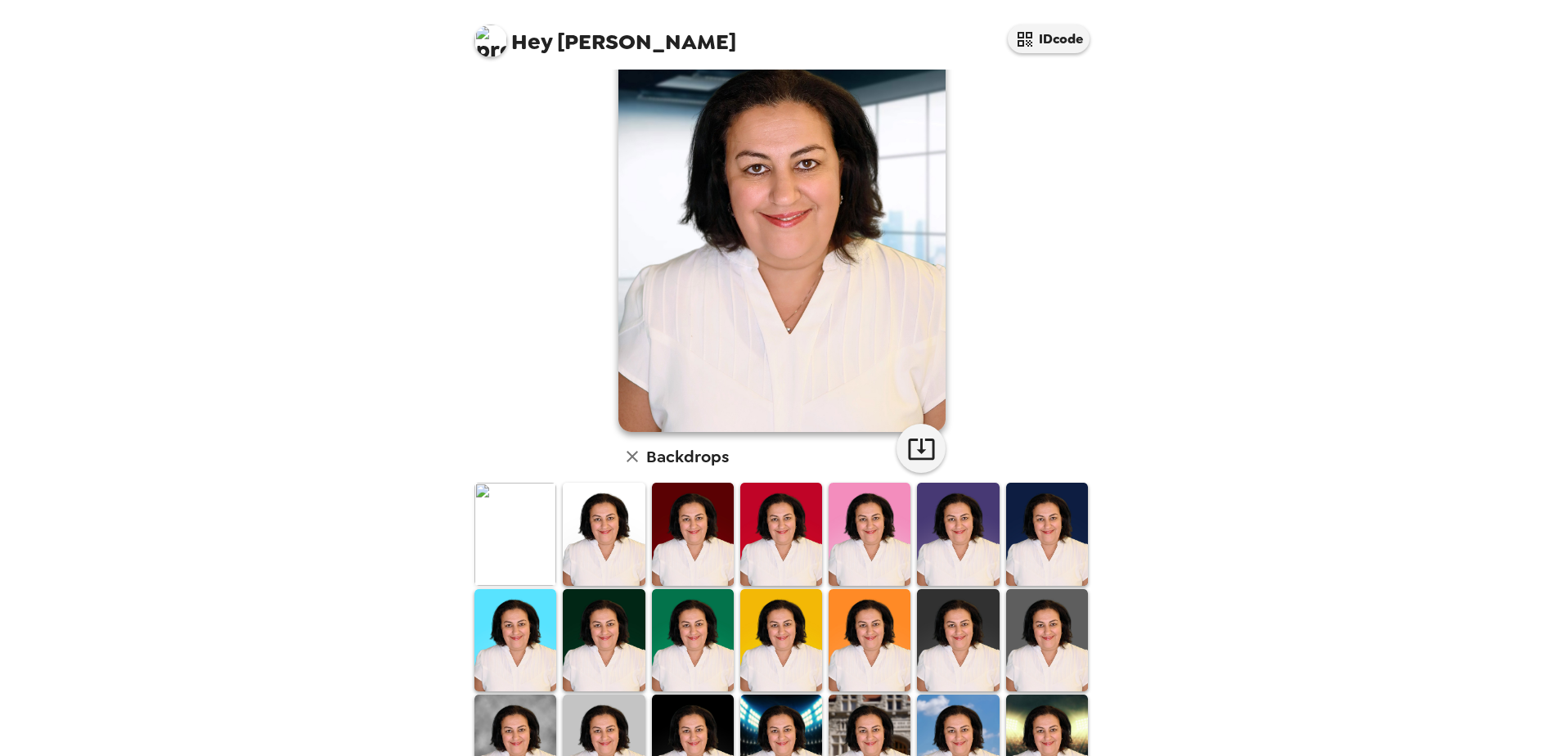
scroll to position [236, 0]
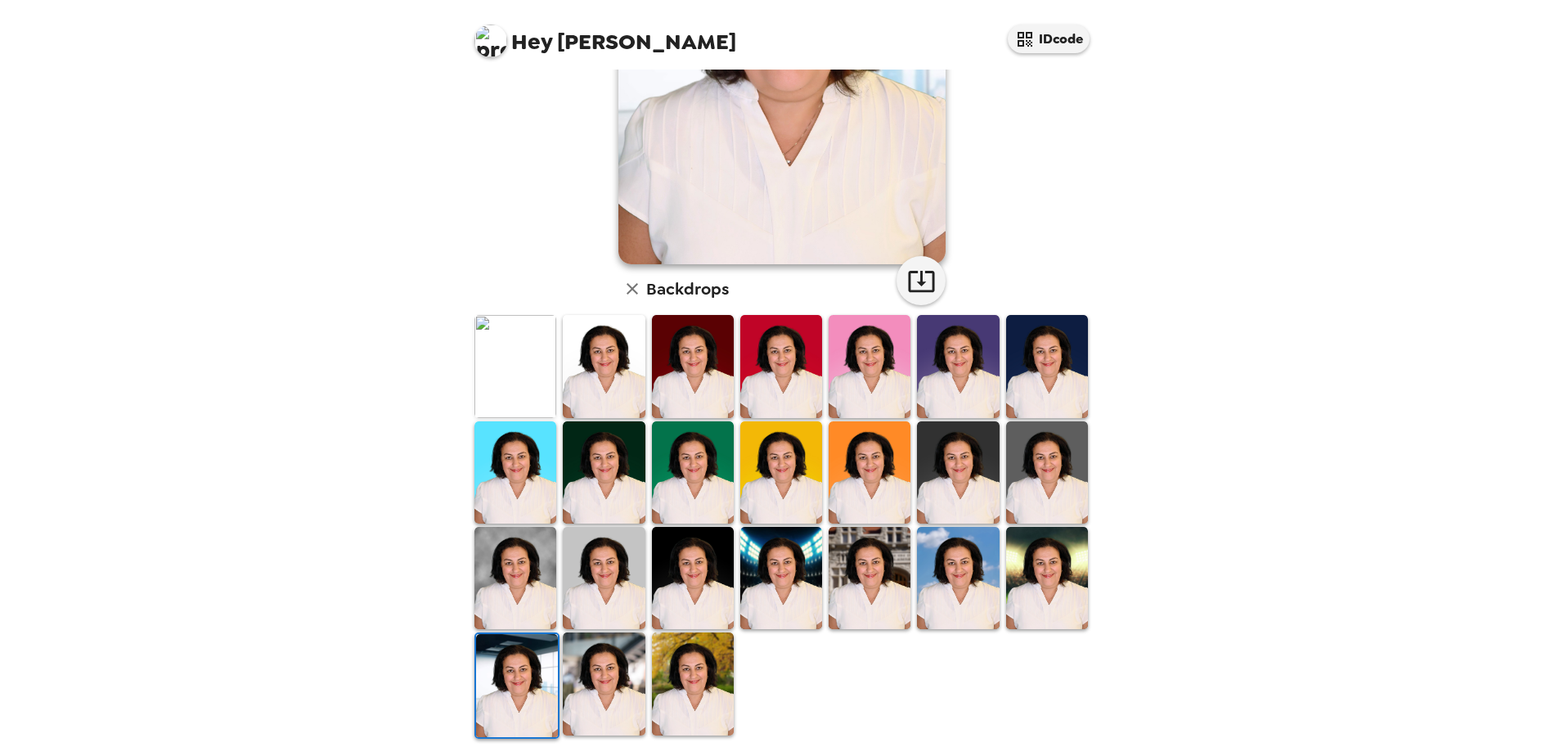
click at [786, 566] on img at bounding box center [782, 578] width 82 height 102
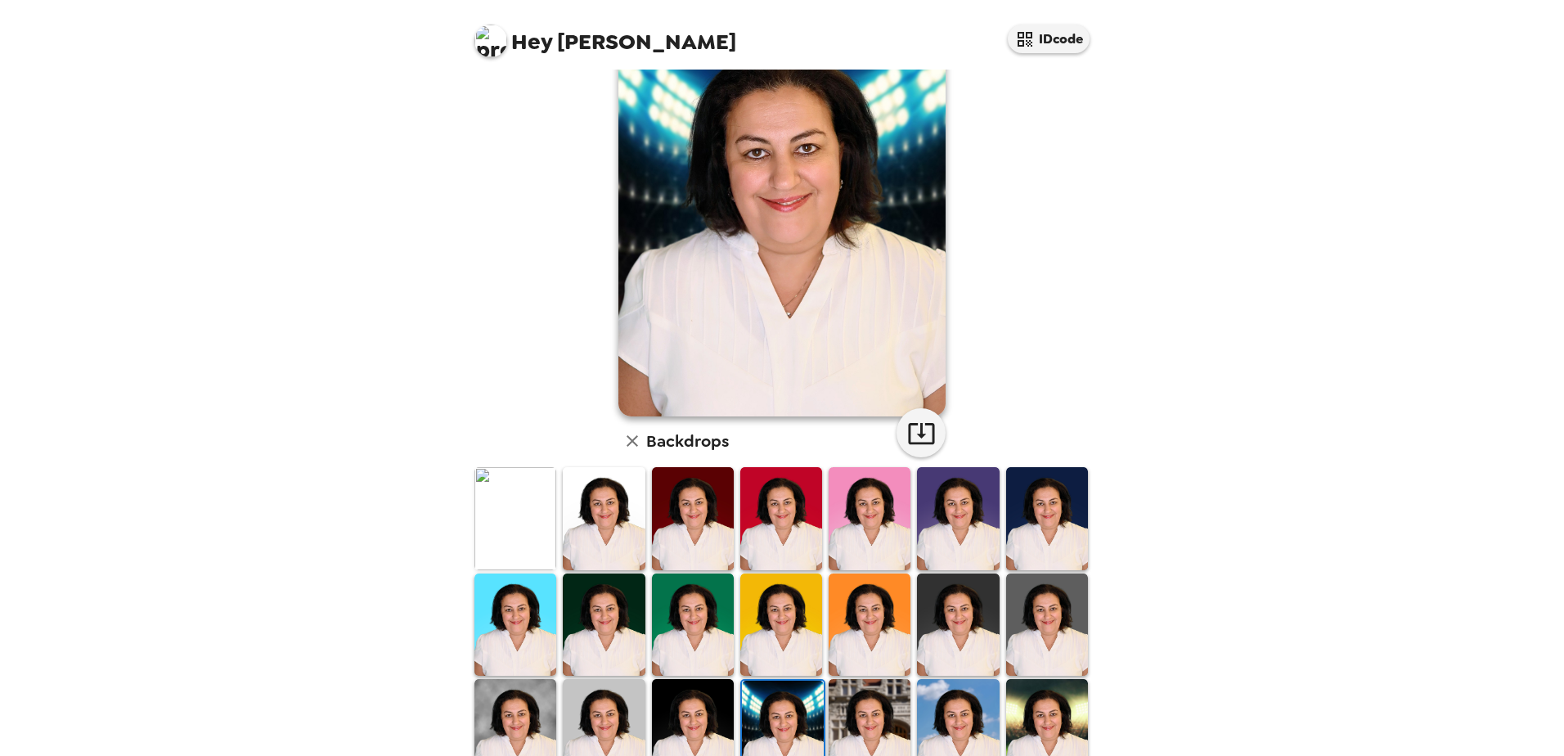
scroll to position [164, 0]
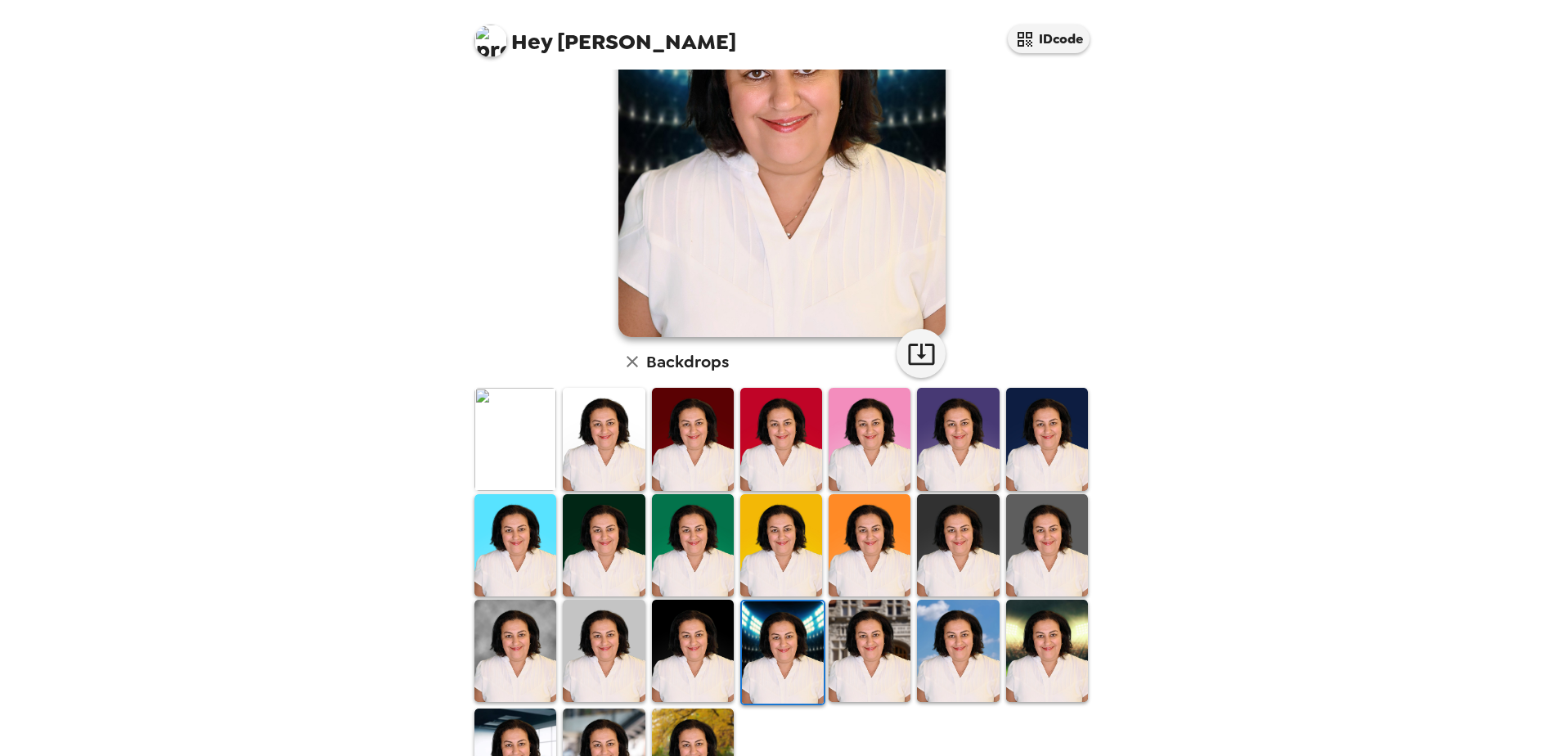
click at [700, 636] on img at bounding box center [693, 651] width 82 height 102
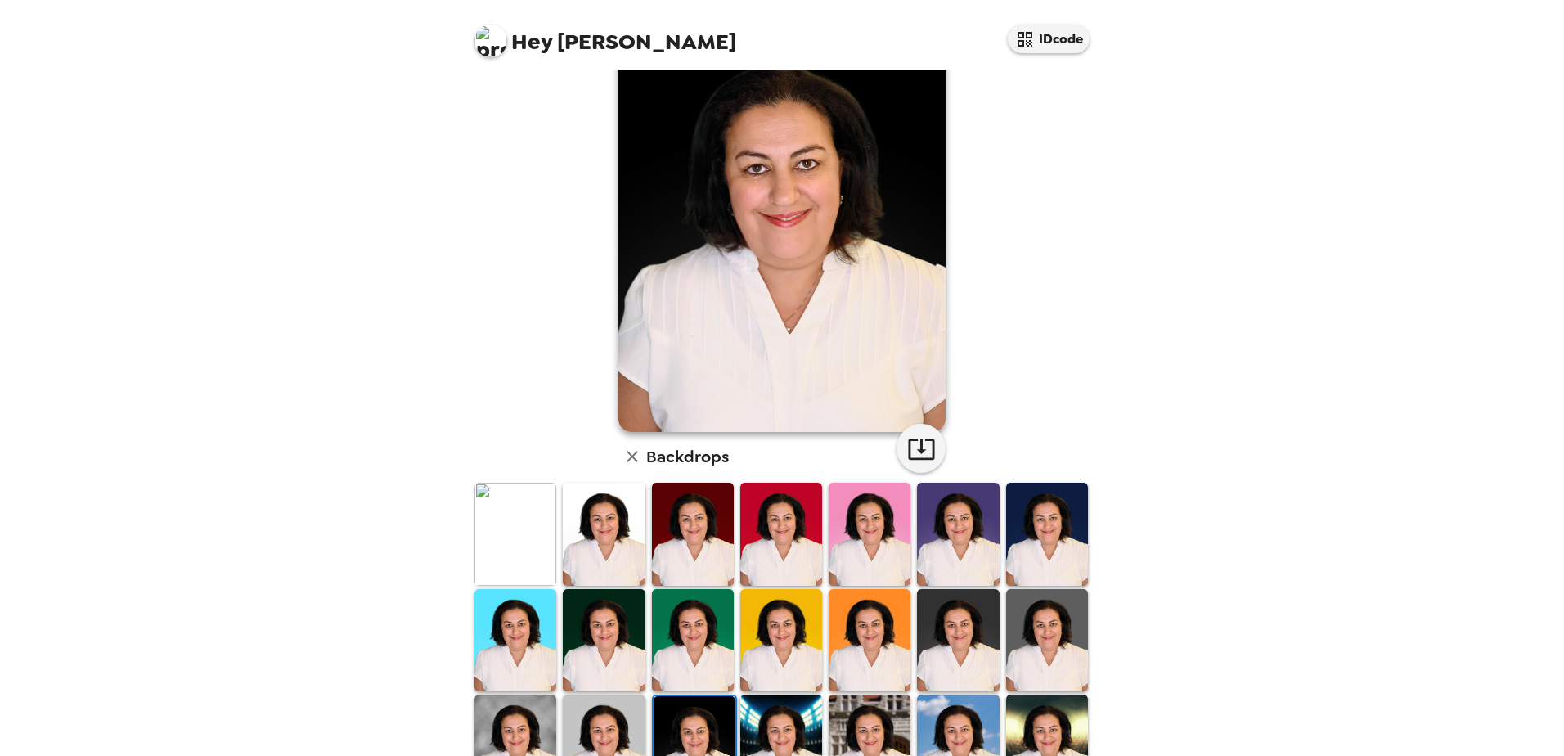
scroll to position [0, 0]
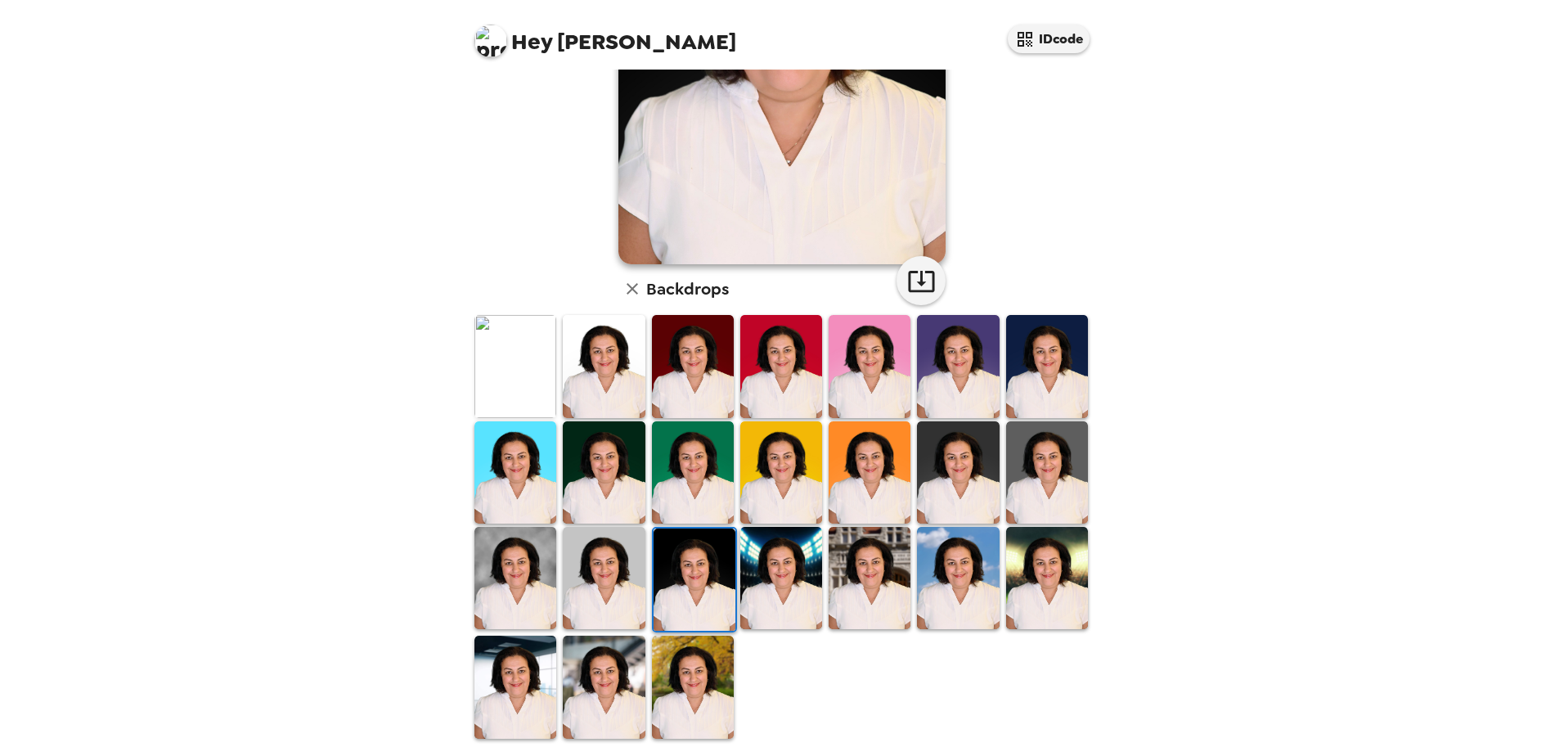
click at [781, 590] on img at bounding box center [782, 578] width 82 height 102
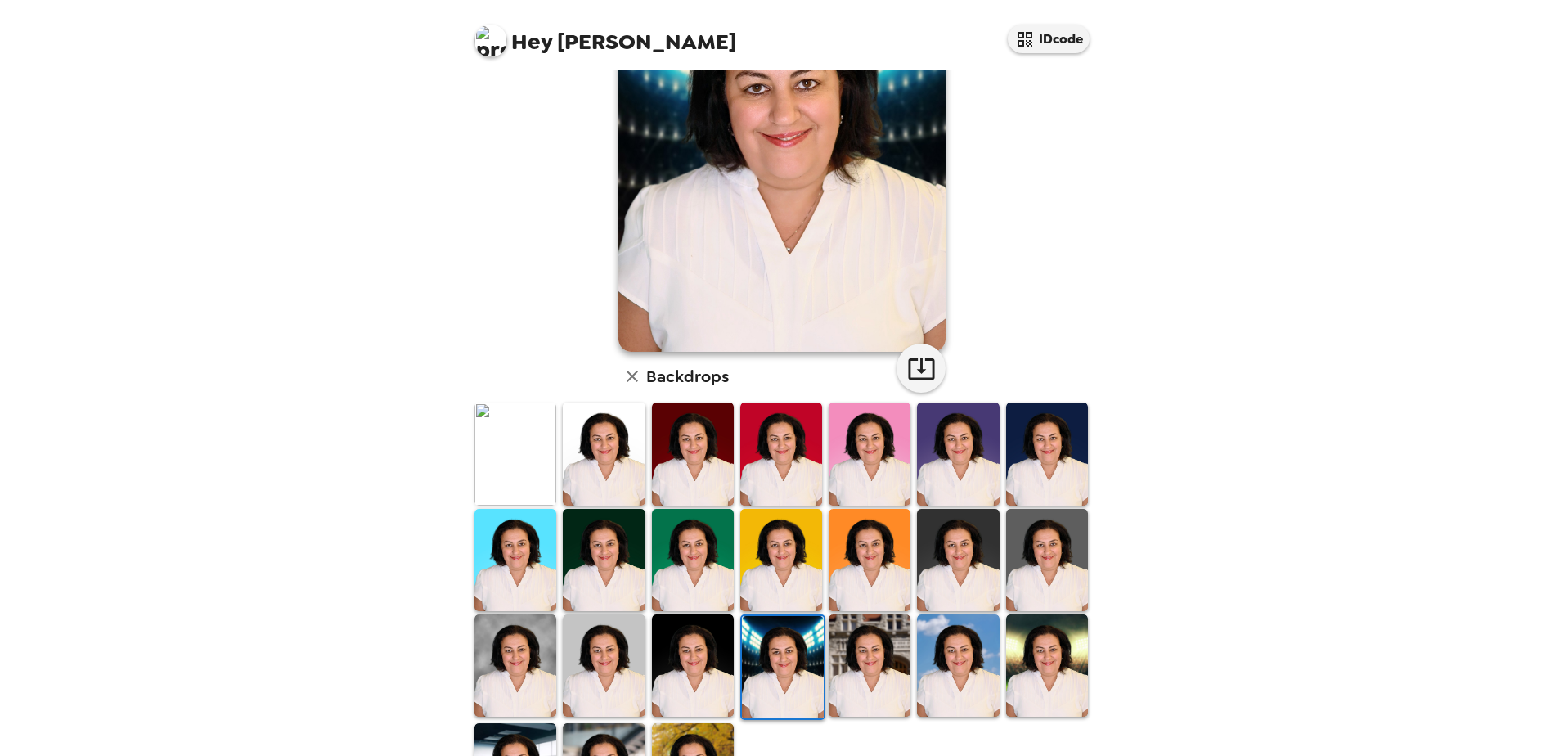
scroll to position [236, 0]
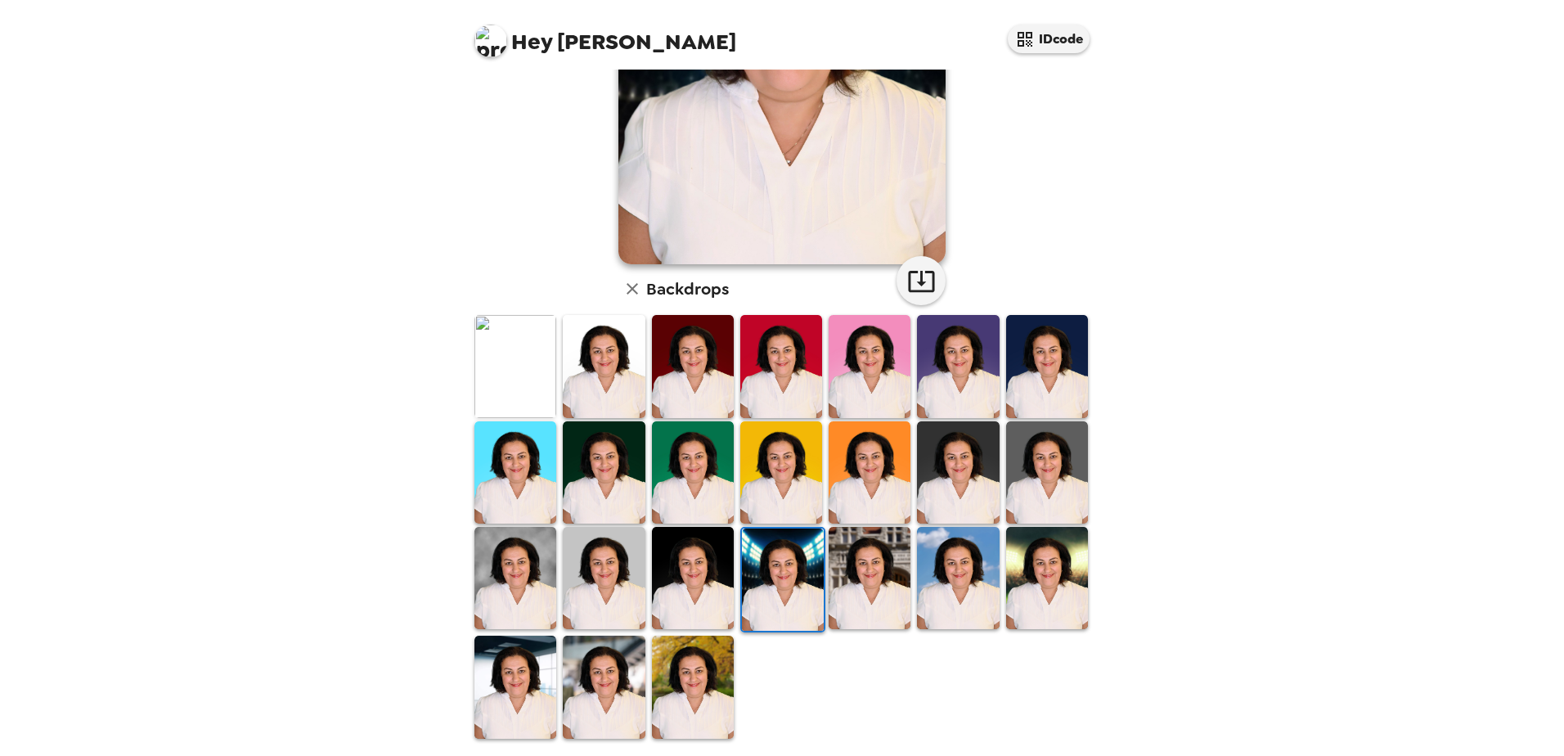
click at [955, 594] on img at bounding box center [958, 578] width 82 height 102
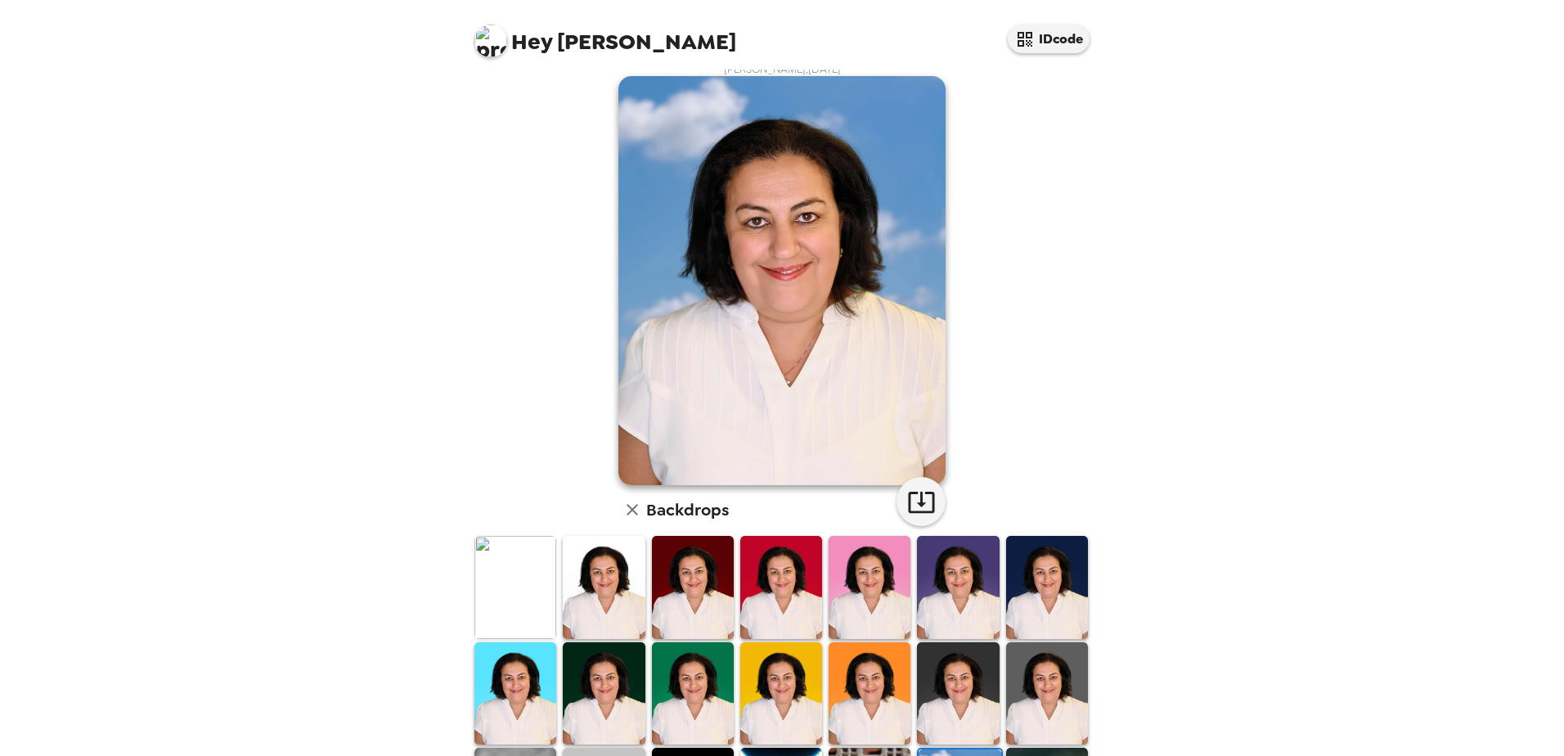
scroll to position [0, 0]
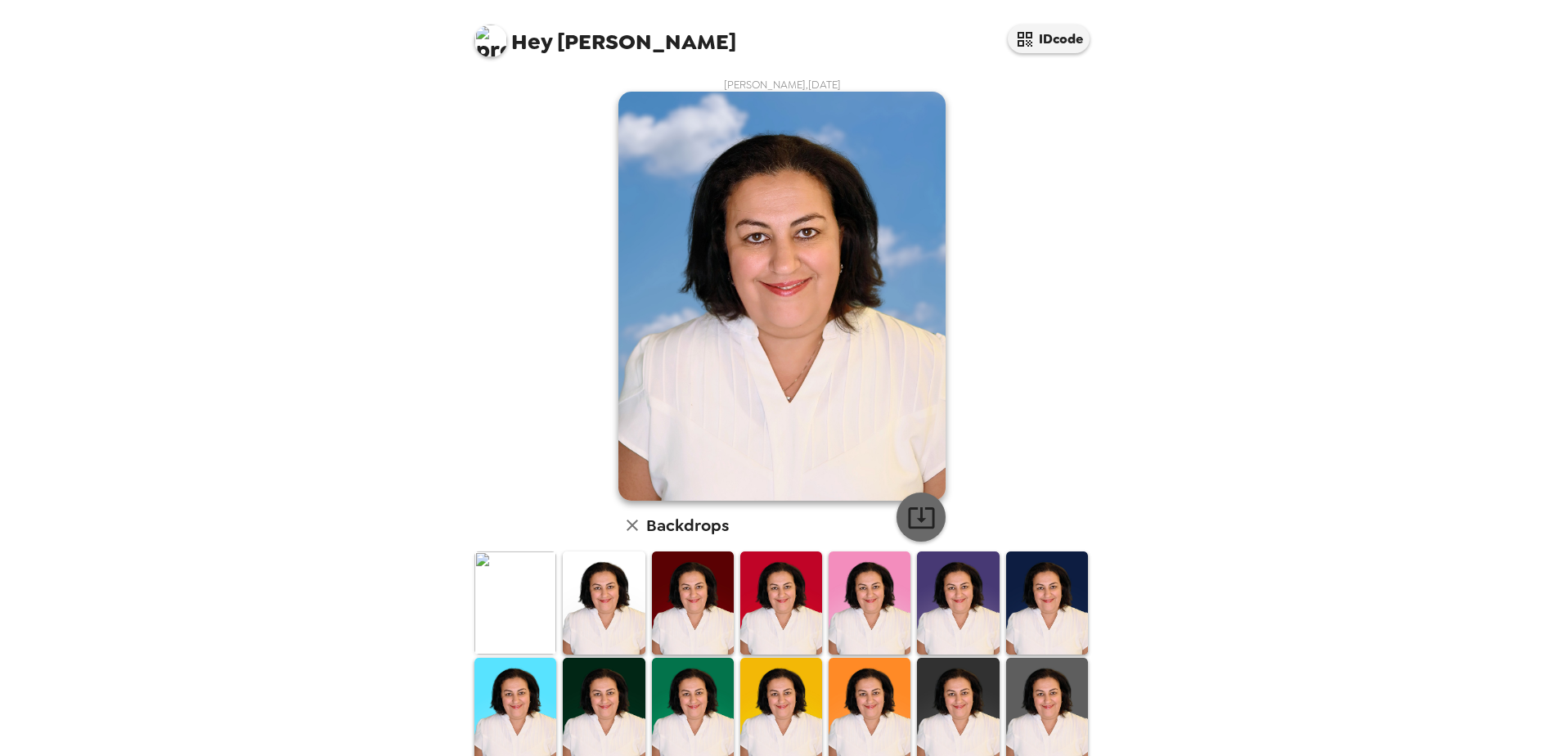
click at [916, 524] on icon "button" at bounding box center [921, 517] width 29 height 29
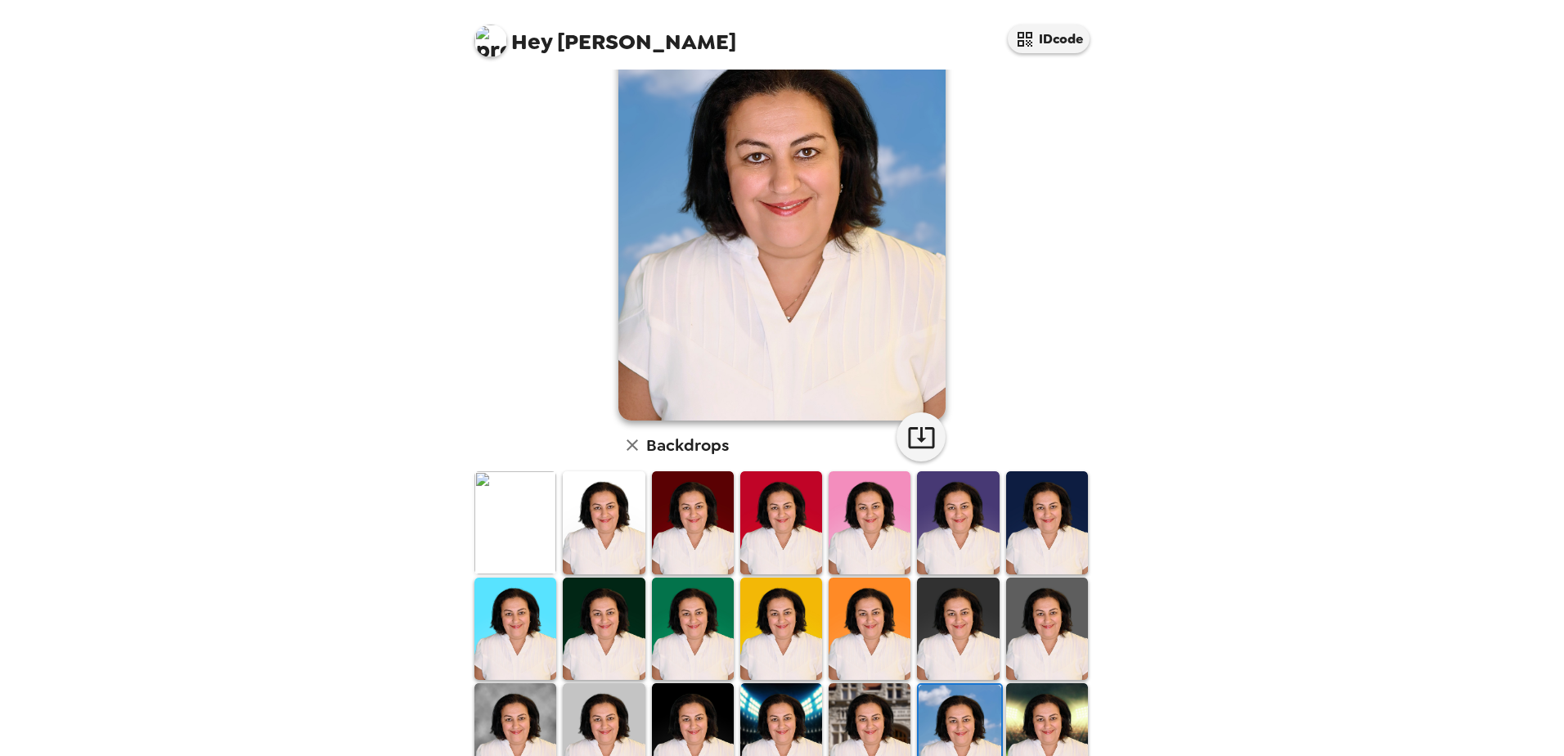
scroll to position [236, 0]
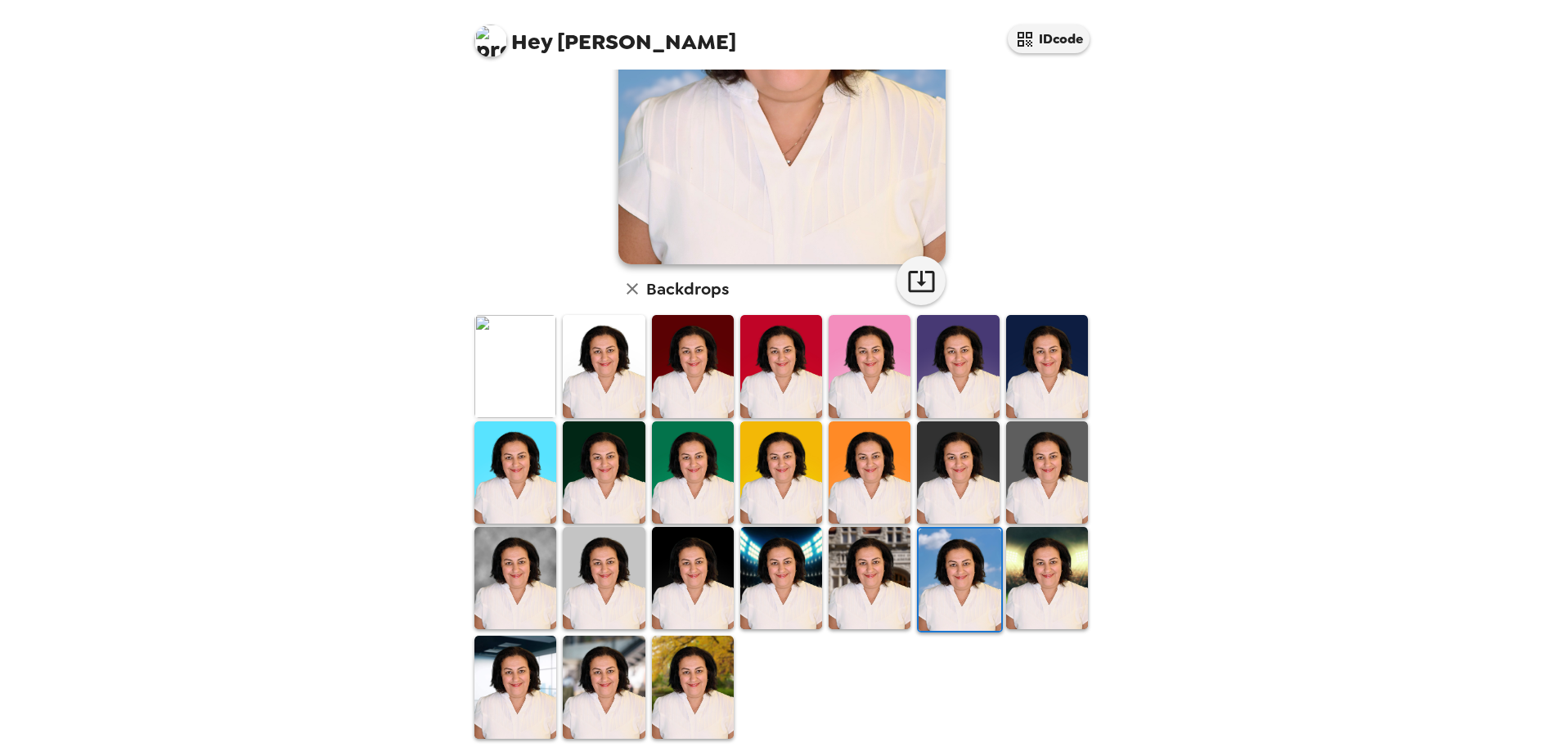
click at [524, 685] on img at bounding box center [516, 687] width 82 height 102
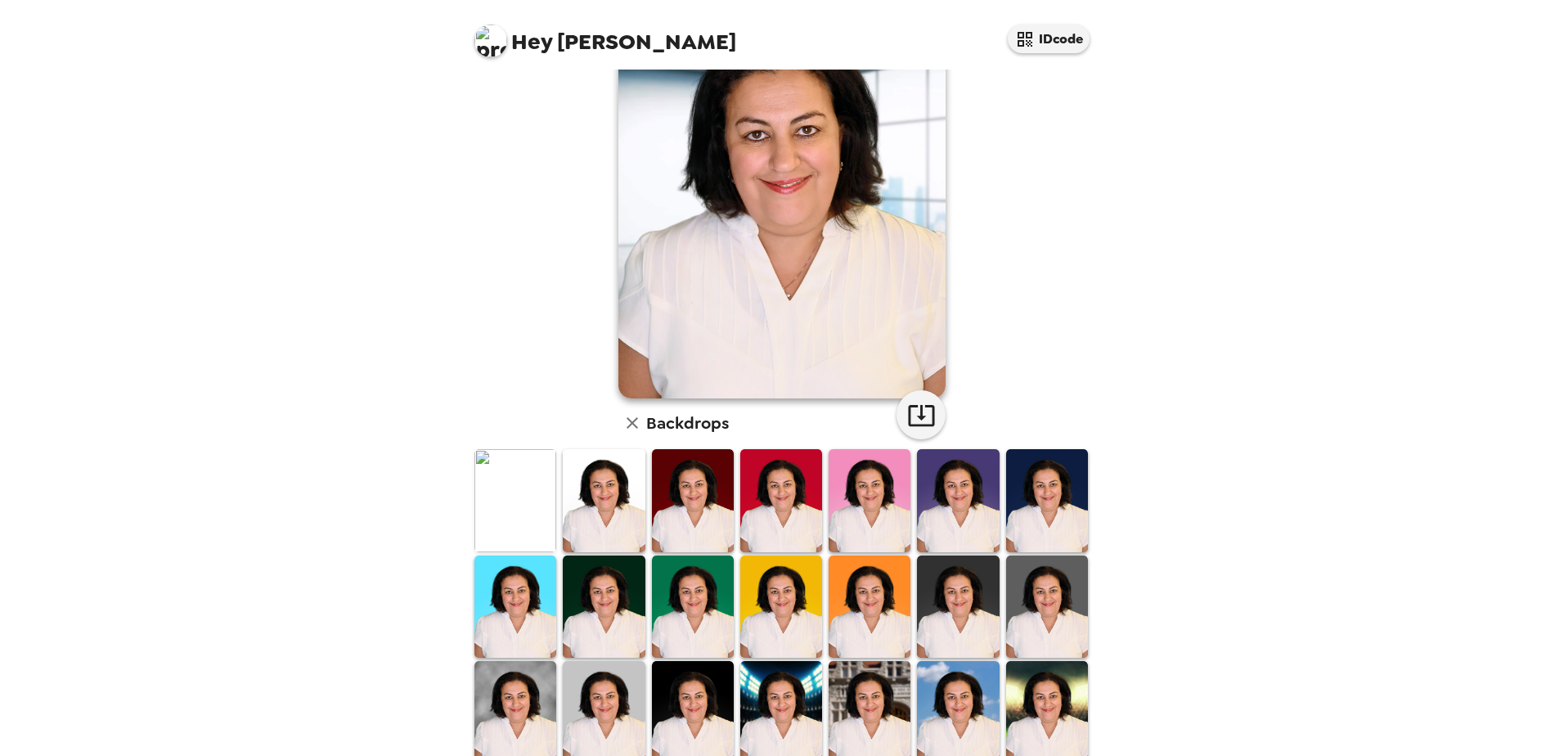
scroll to position [0, 0]
